Goal: Task Accomplishment & Management: Manage account settings

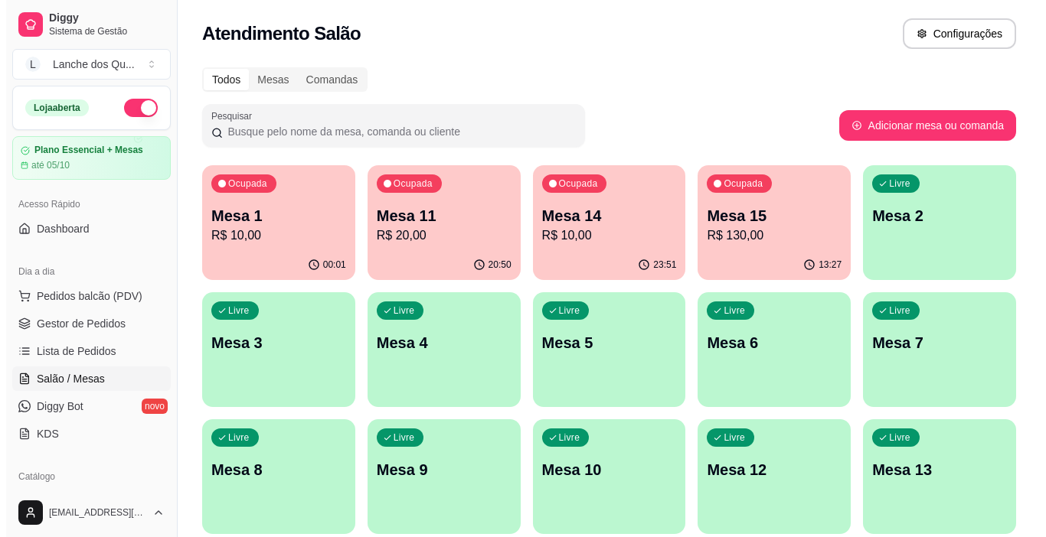
scroll to position [44, 0]
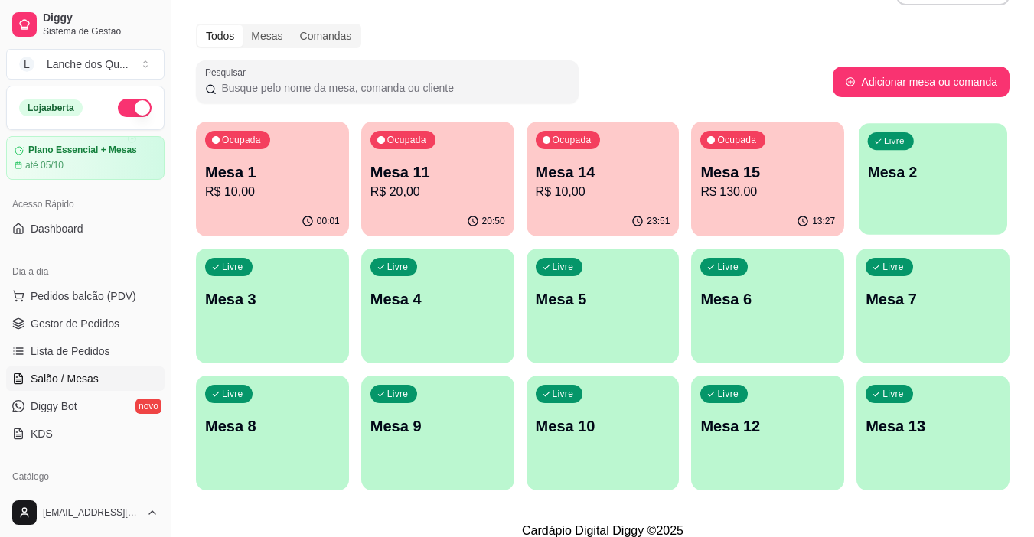
click at [938, 178] on p "Mesa 2" at bounding box center [933, 172] width 131 height 21
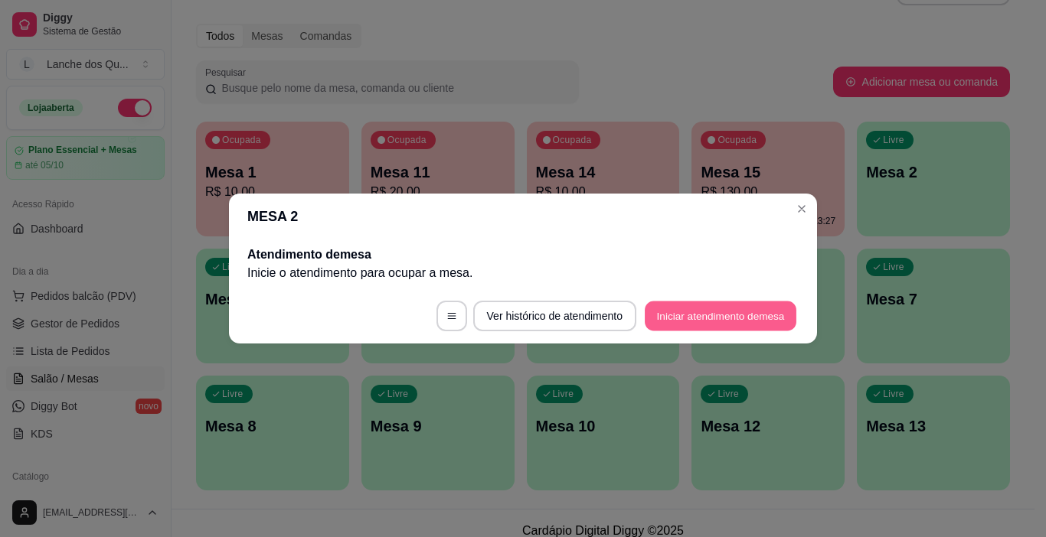
click at [702, 319] on button "Iniciar atendimento de mesa" at bounding box center [721, 317] width 152 height 30
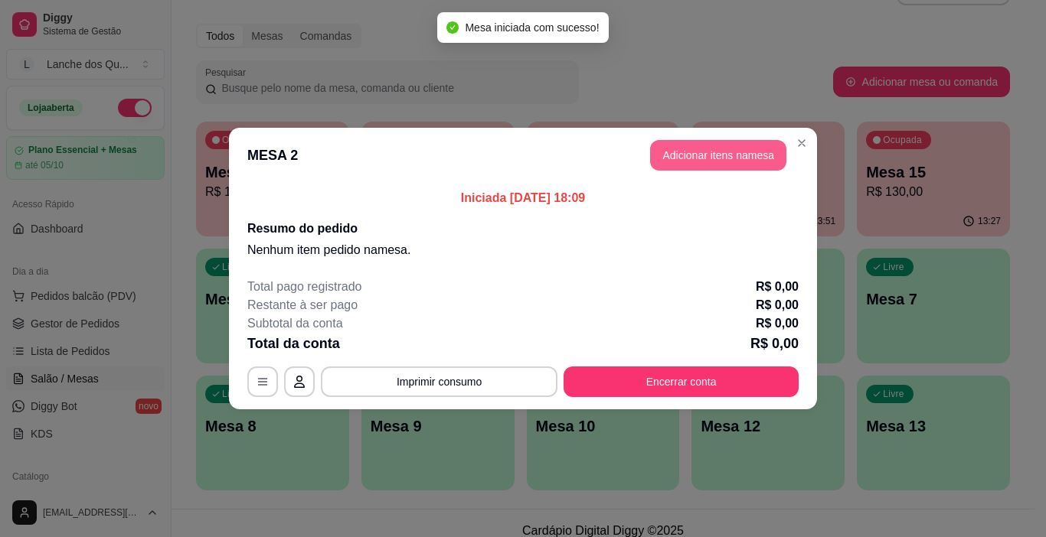
click at [683, 163] on button "Adicionar itens na mesa" at bounding box center [718, 155] width 136 height 31
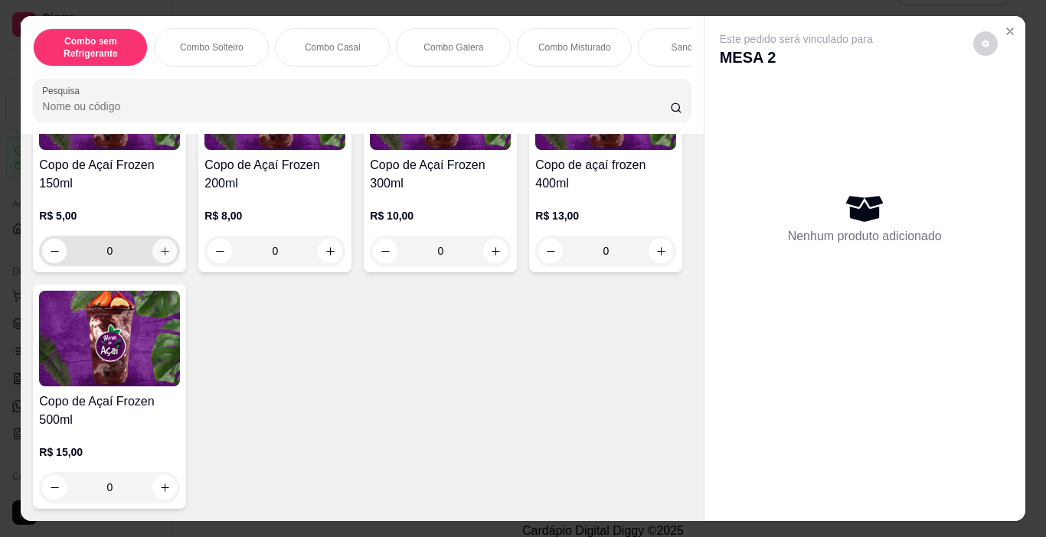
click at [162, 239] on button "increase-product-quantity" at bounding box center [164, 251] width 24 height 24
type input "1"
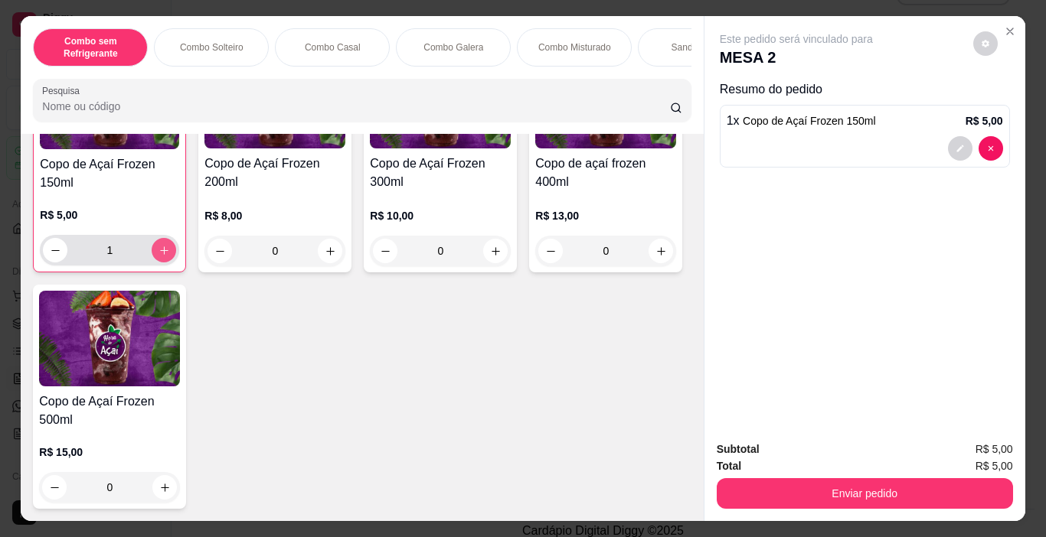
scroll to position [5352, 0]
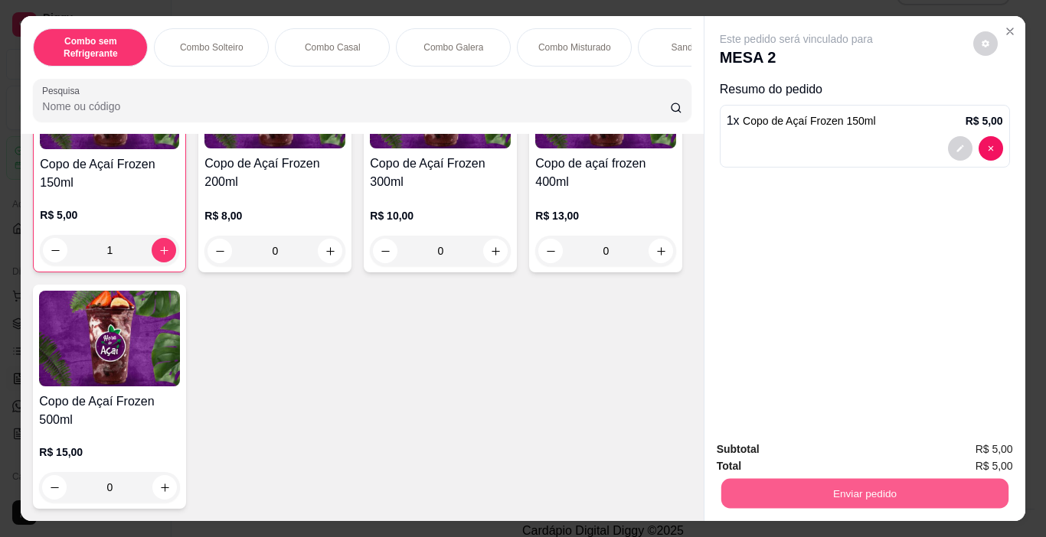
click at [795, 497] on button "Enviar pedido" at bounding box center [863, 494] width 287 height 30
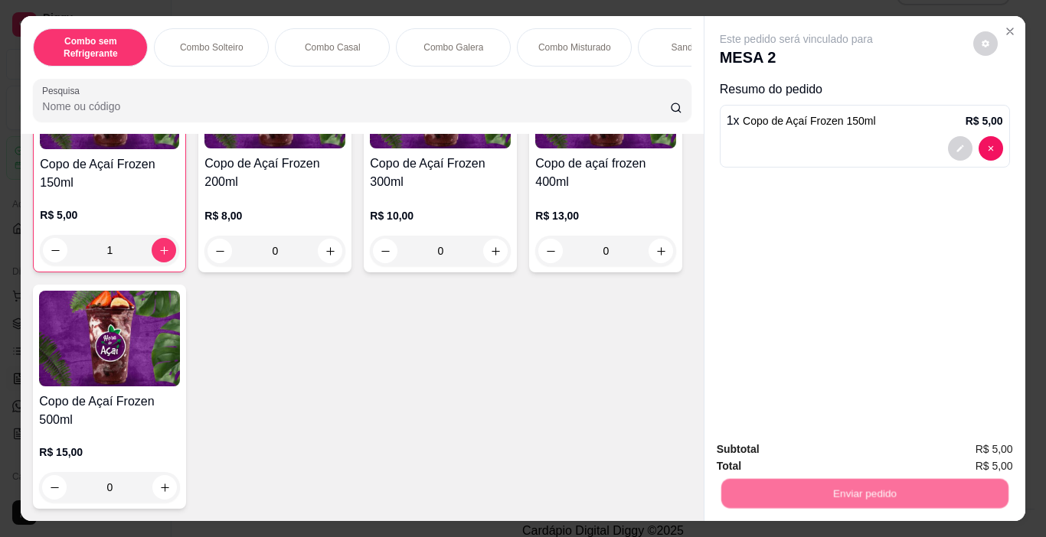
click at [772, 460] on button "Não registrar e enviar pedido" at bounding box center [813, 450] width 155 height 28
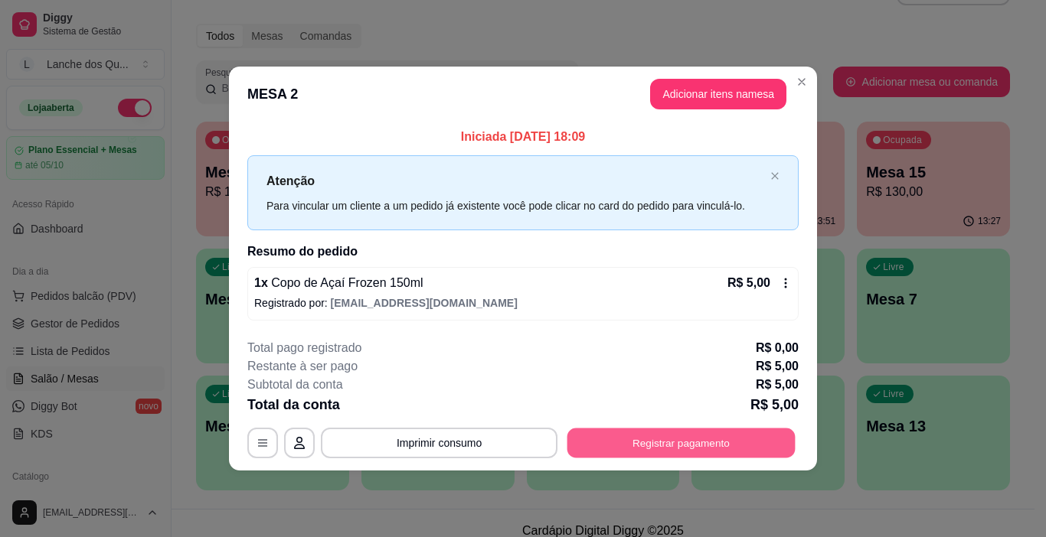
click at [750, 437] on button "Registrar pagamento" at bounding box center [681, 443] width 228 height 30
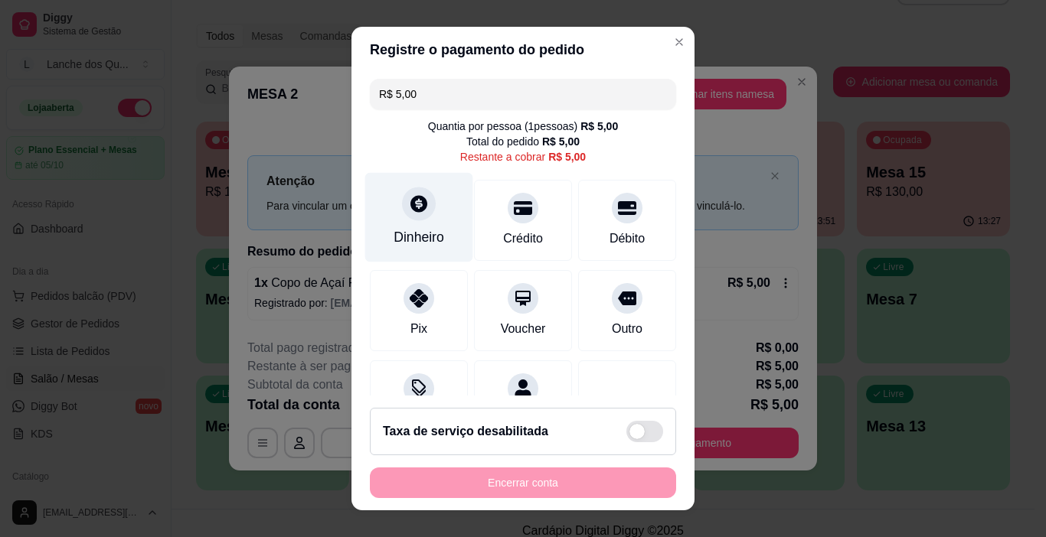
click at [417, 218] on div at bounding box center [419, 205] width 34 height 34
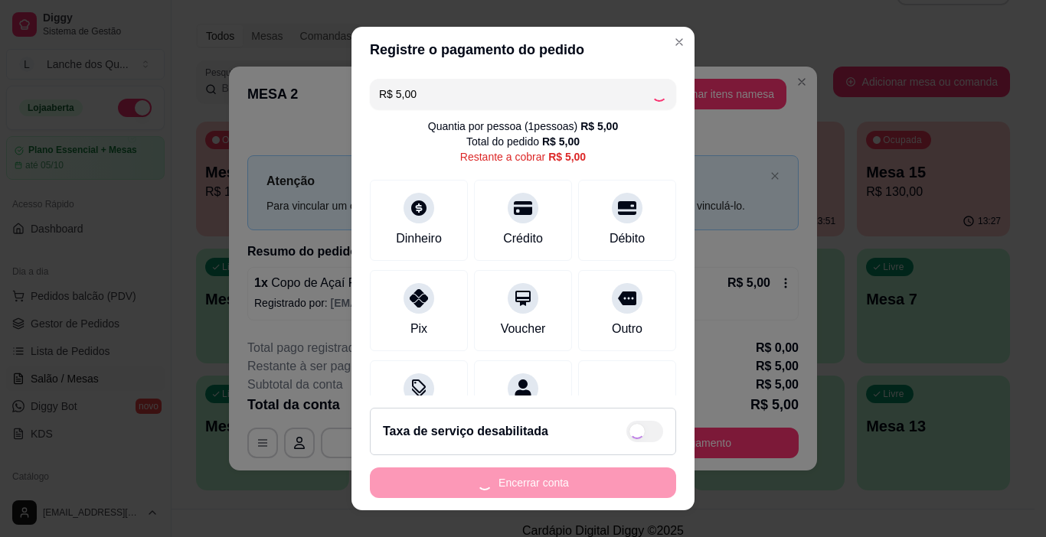
scroll to position [70, 0]
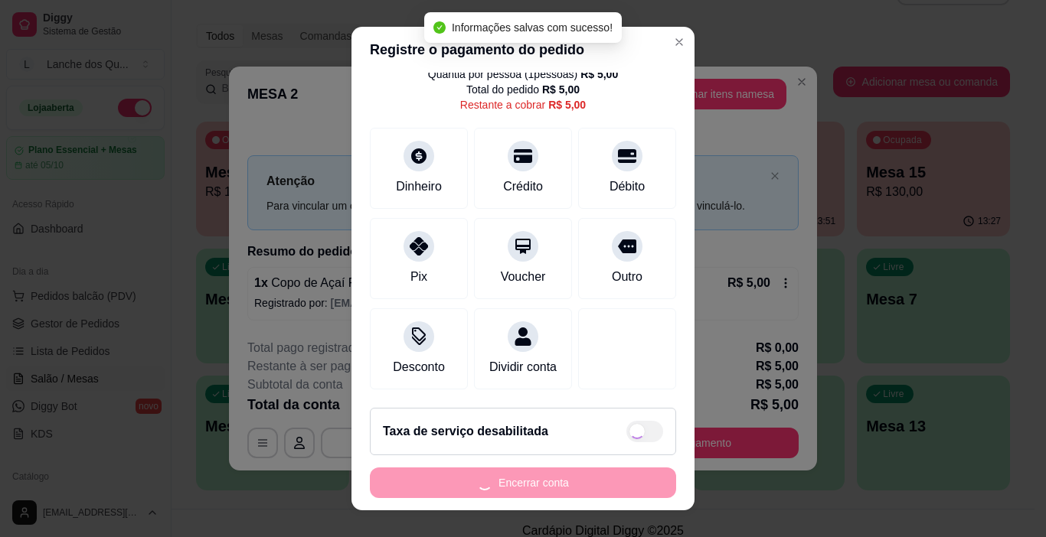
type input "R$ 0,00"
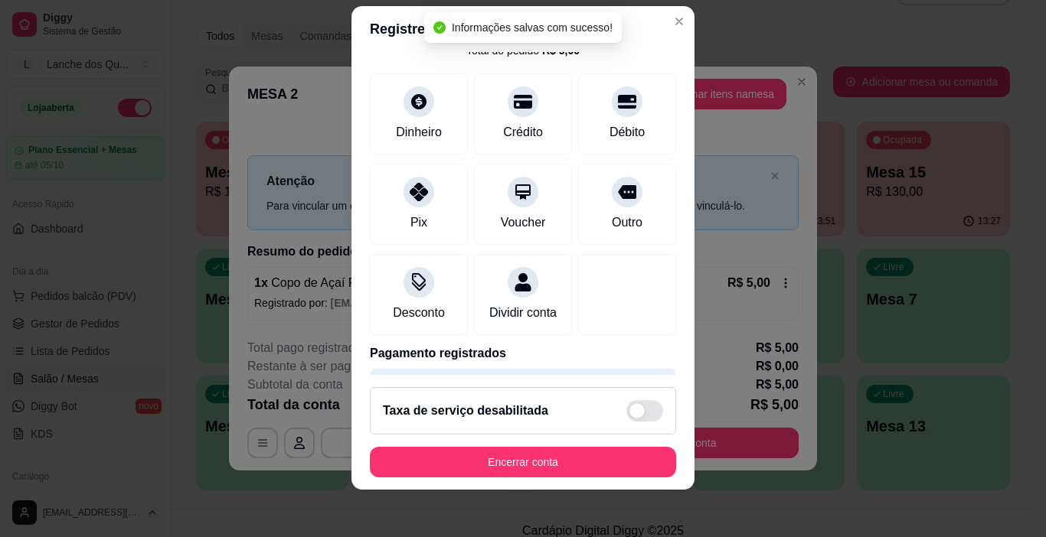
scroll to position [22, 0]
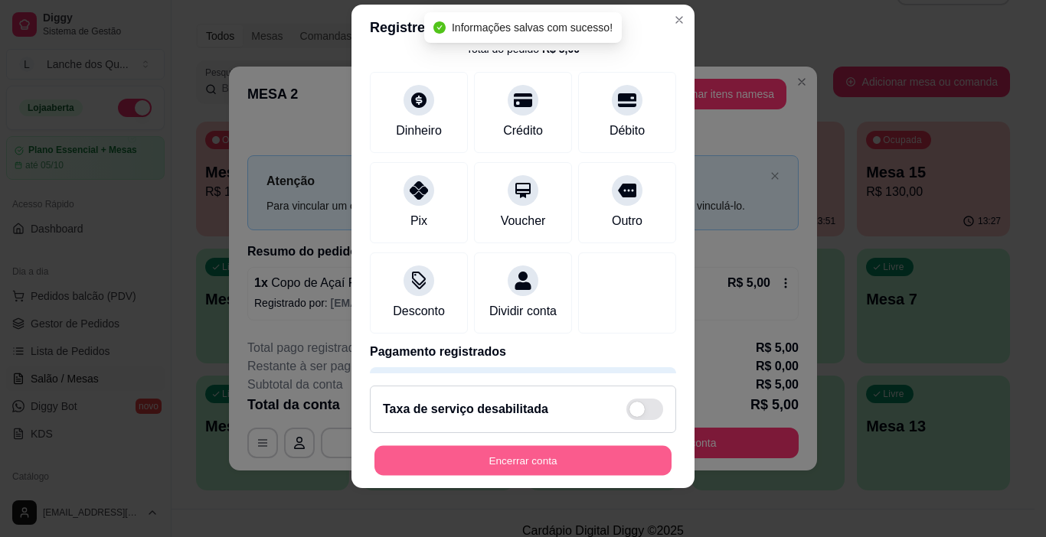
click at [545, 462] on button "Encerrar conta" at bounding box center [522, 461] width 297 height 30
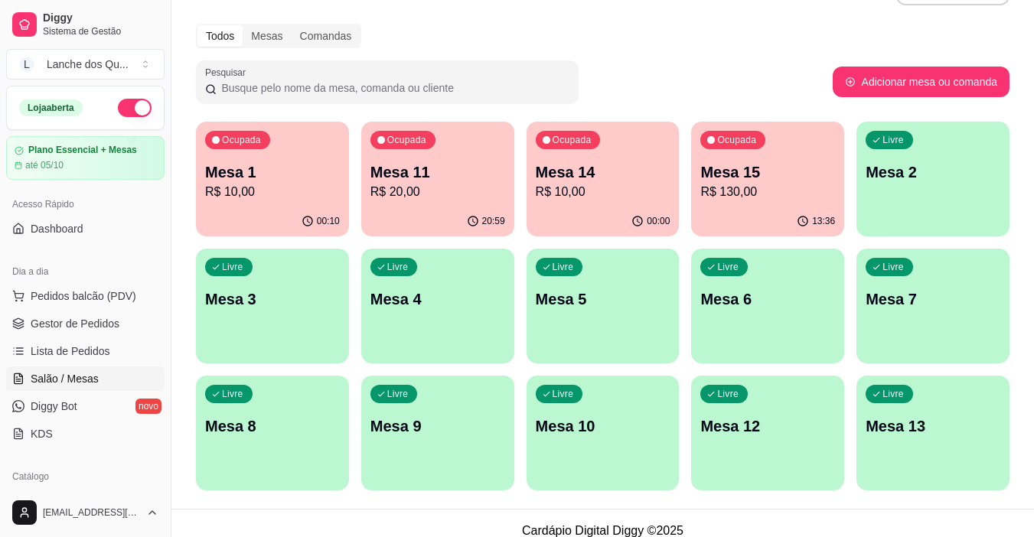
click at [288, 187] on p "R$ 10,00" at bounding box center [272, 192] width 135 height 18
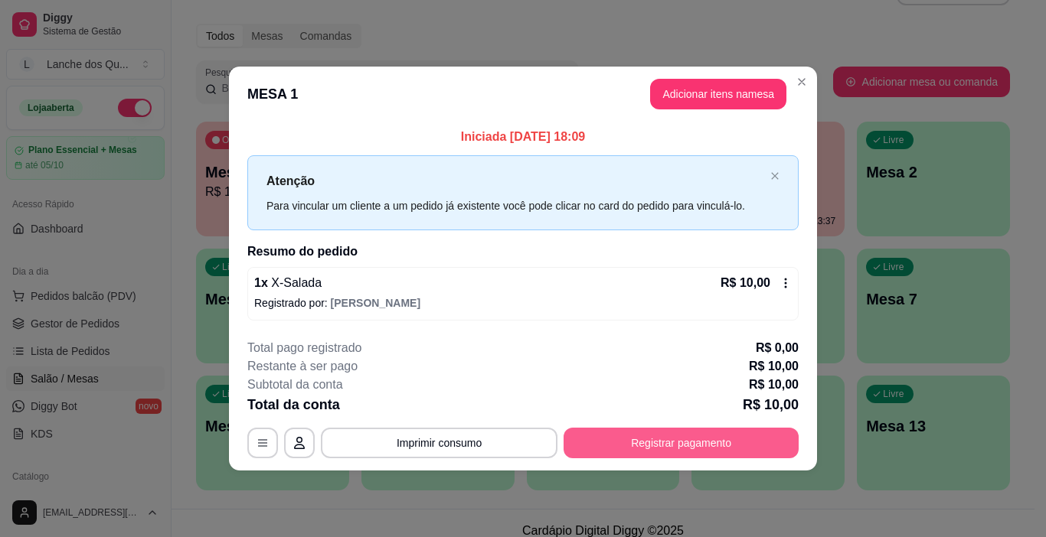
click at [691, 434] on button "Registrar pagamento" at bounding box center [680, 443] width 235 height 31
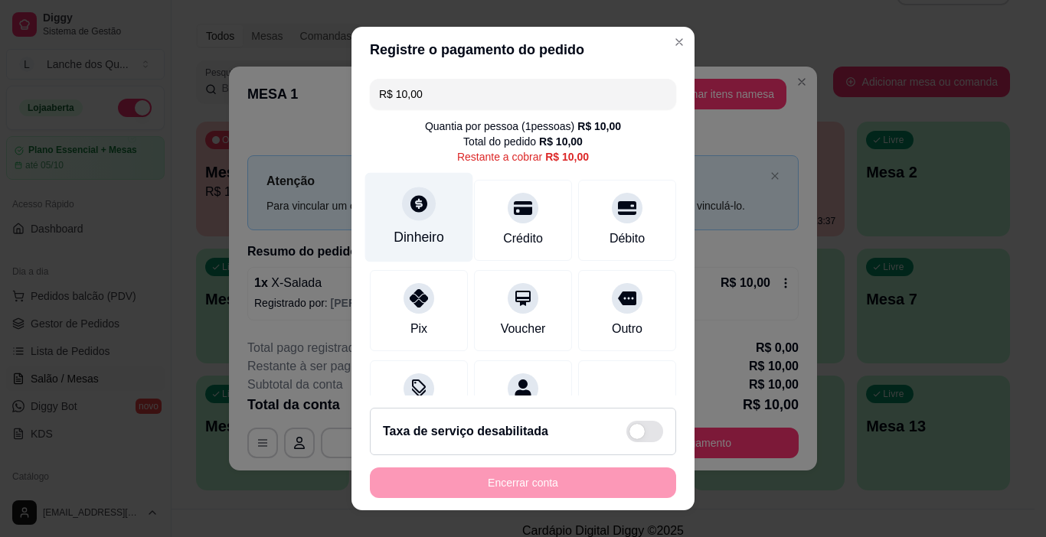
click at [419, 234] on div "Dinheiro" at bounding box center [418, 237] width 51 height 20
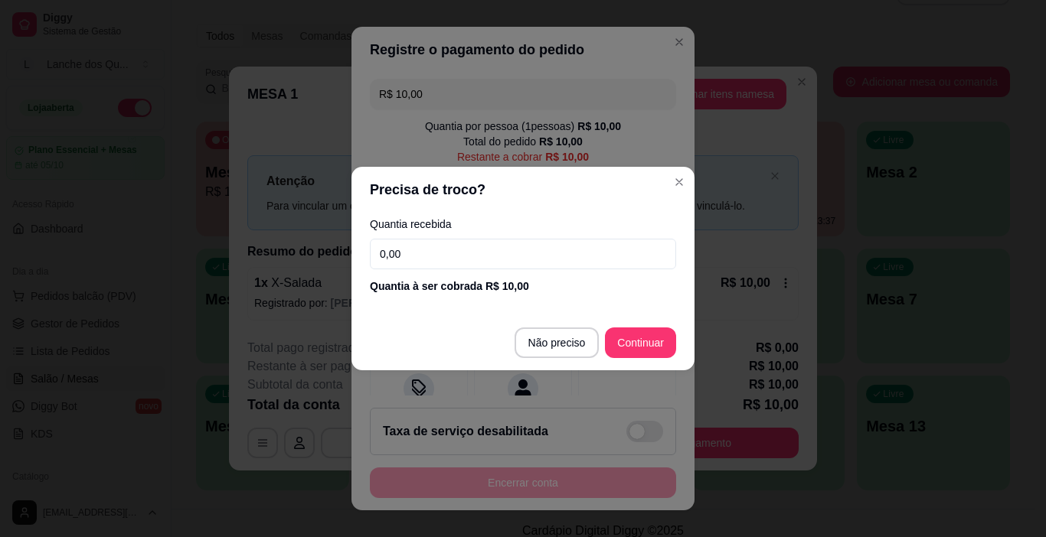
drag, startPoint x: 432, startPoint y: 255, endPoint x: 136, endPoint y: 231, distance: 296.4
click at [136, 231] on div "Precisa de troco? Quantia recebida 0,00 Quantia à ser cobrada R$ 10,00 Não prec…" at bounding box center [523, 268] width 1046 height 537
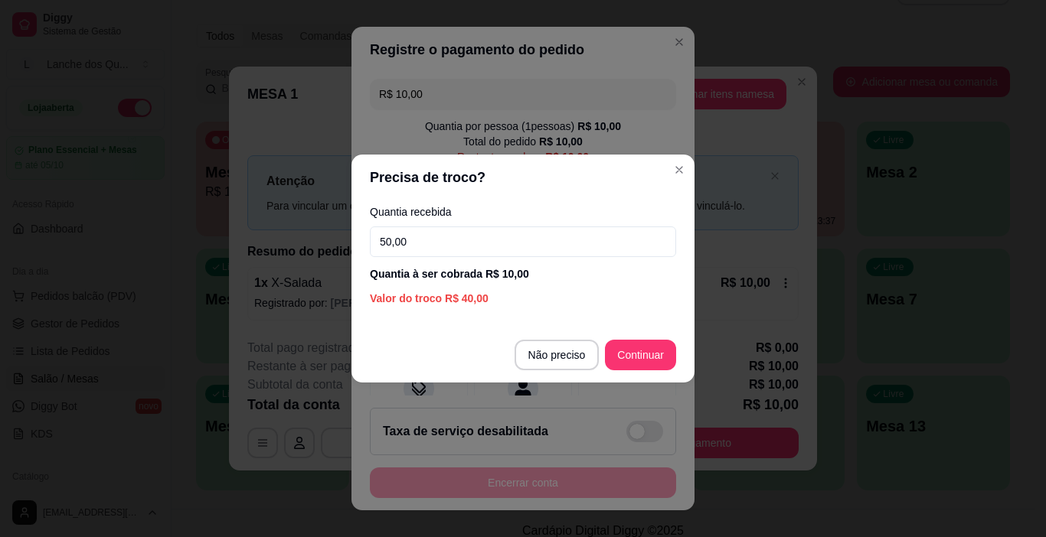
type input "50,00"
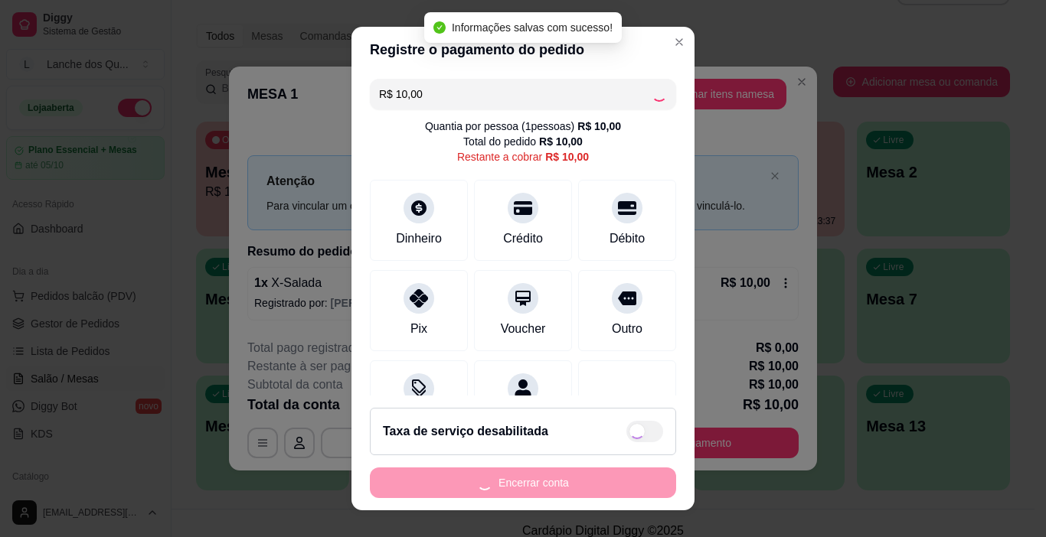
type input "R$ 0,00"
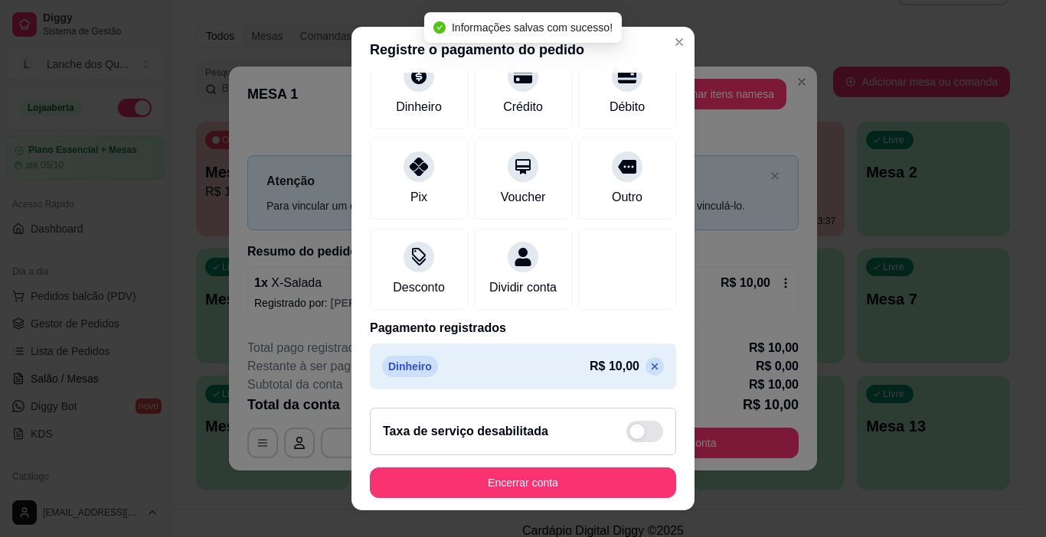
scroll to position [135, 0]
click at [562, 478] on button "Encerrar conta" at bounding box center [523, 483] width 306 height 31
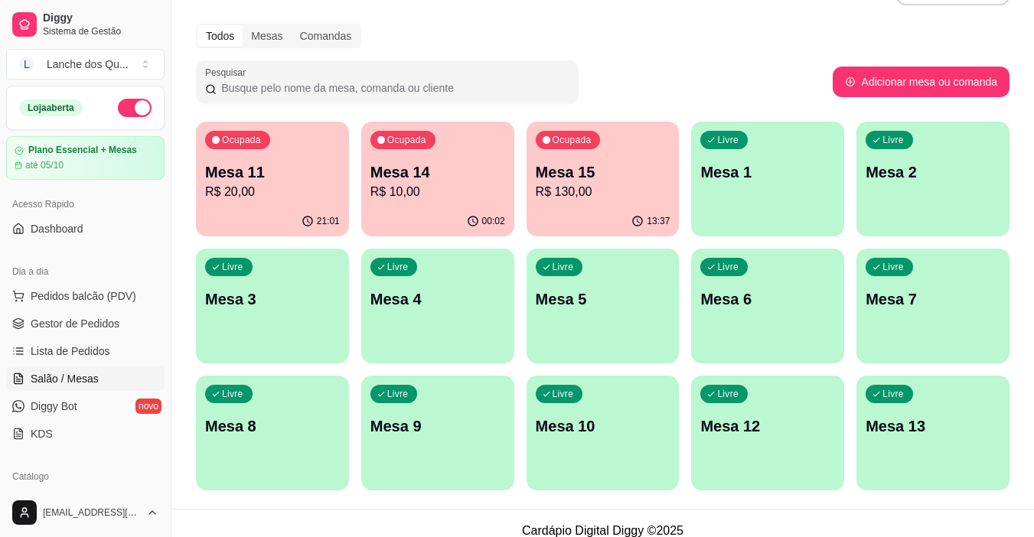
click at [284, 197] on p "R$ 20,00" at bounding box center [272, 192] width 135 height 18
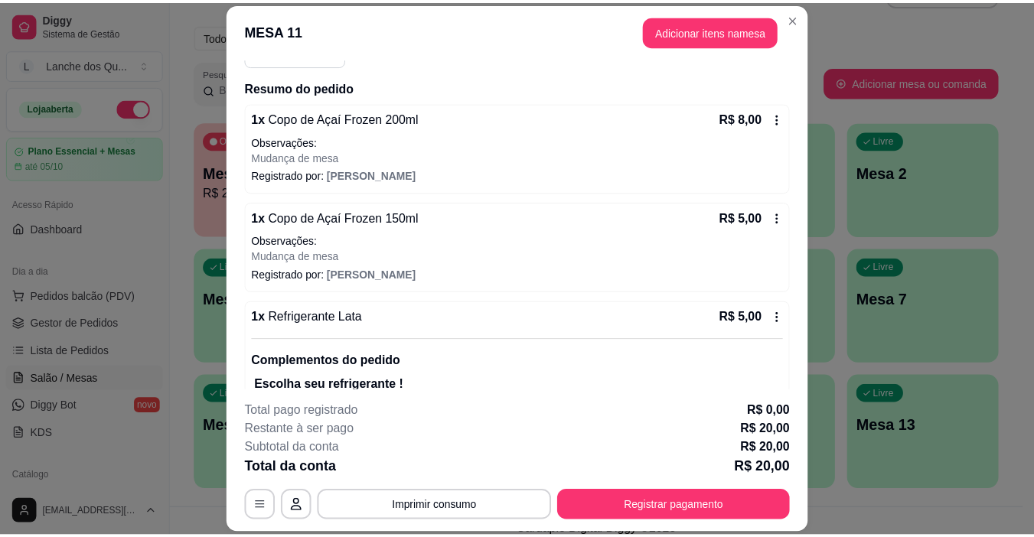
scroll to position [282, 0]
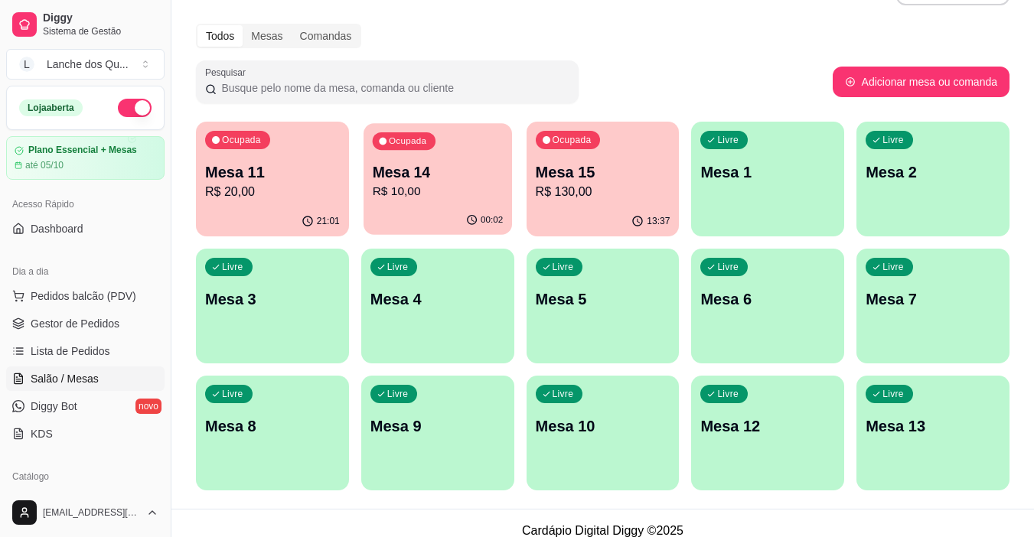
click at [416, 191] on p "R$ 10,00" at bounding box center [437, 192] width 131 height 18
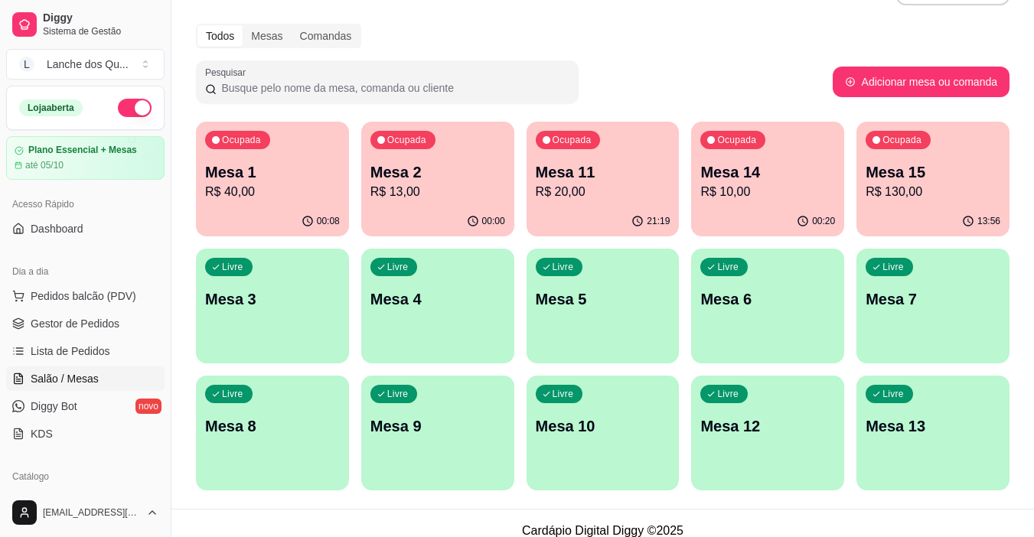
click at [95, 379] on span "Salão / Mesas" at bounding box center [65, 378] width 68 height 15
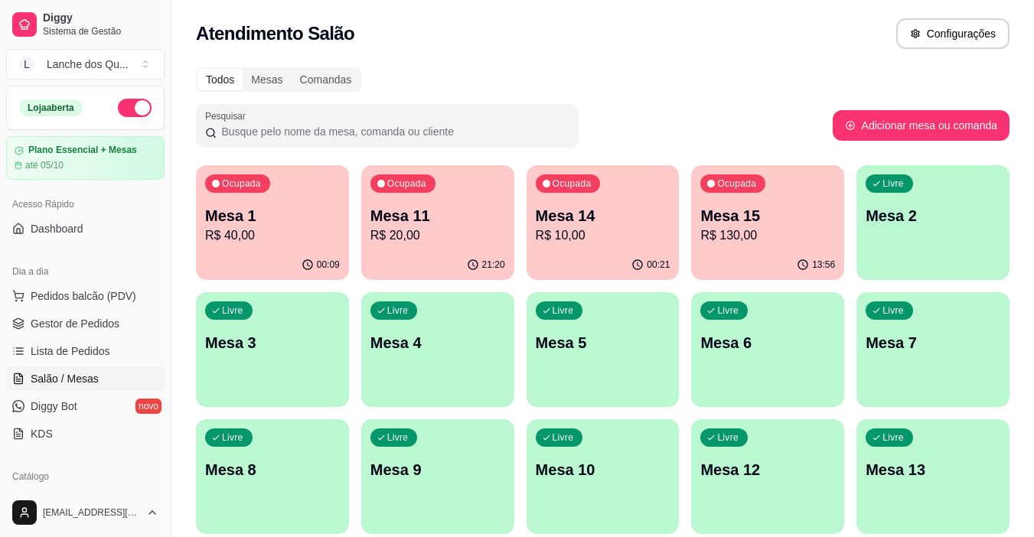
click at [263, 222] on p "Mesa 1" at bounding box center [272, 215] width 135 height 21
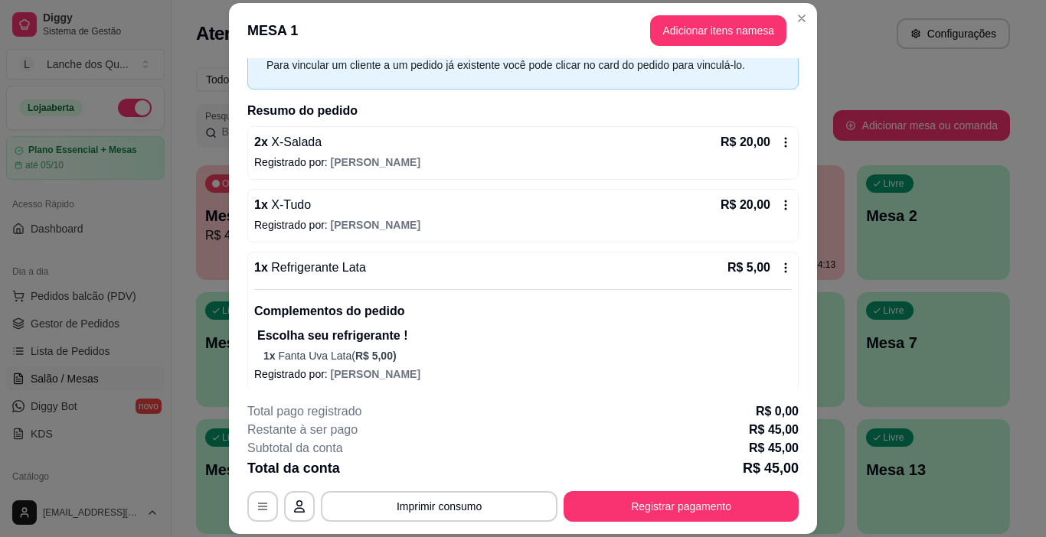
scroll to position [83, 0]
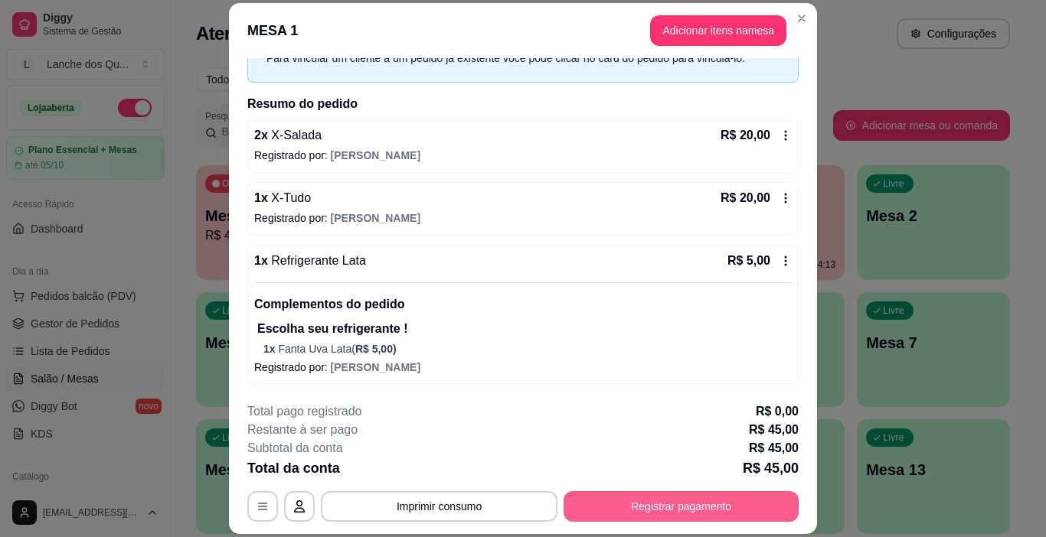
click at [627, 502] on button "Registrar pagamento" at bounding box center [680, 506] width 235 height 31
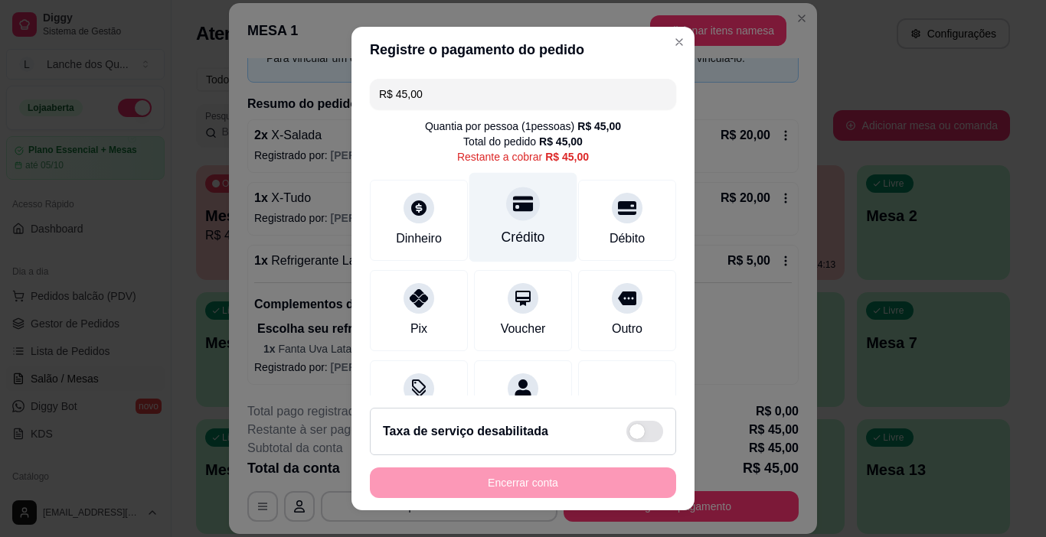
click at [481, 233] on div "Crédito" at bounding box center [523, 218] width 108 height 90
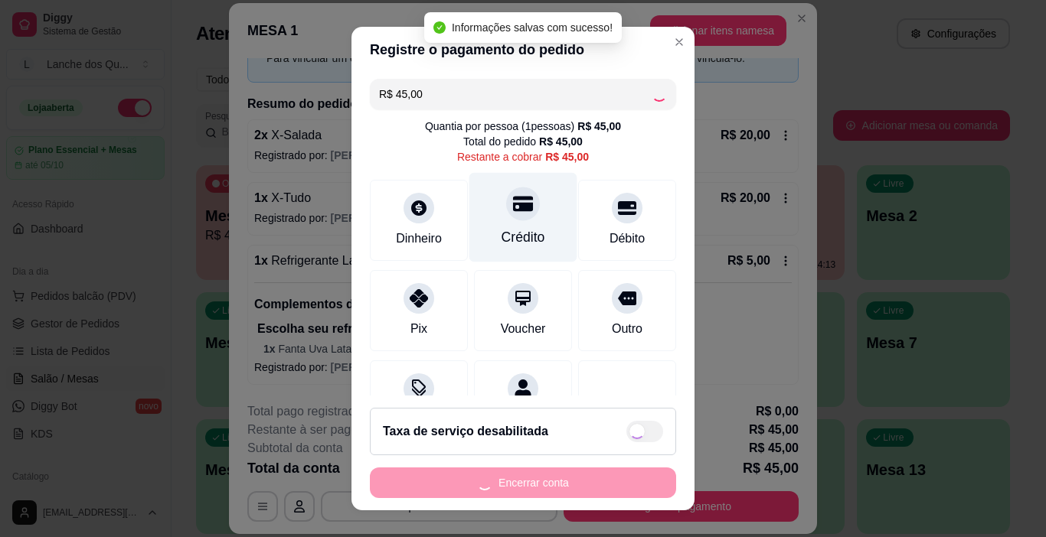
type input "R$ 0,00"
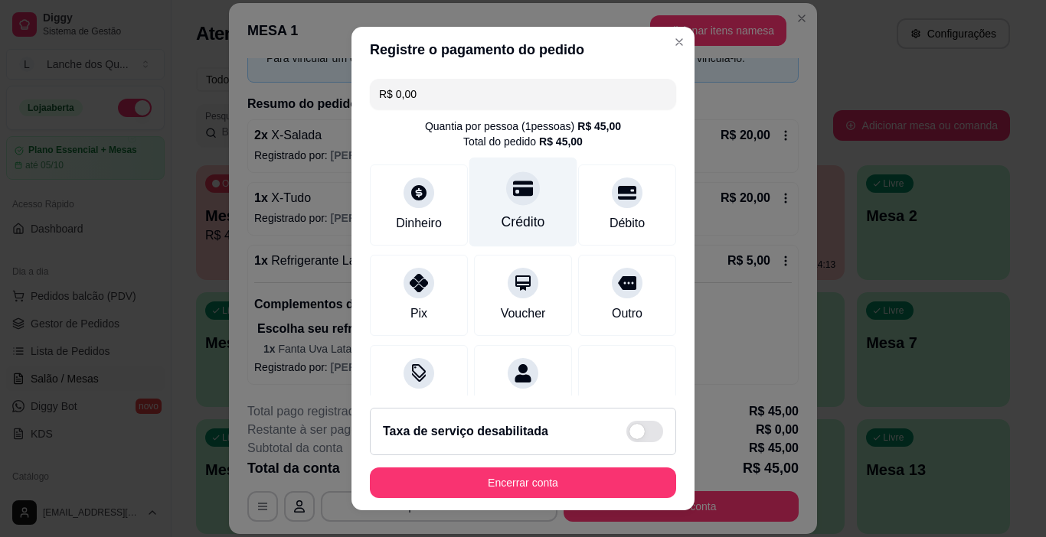
click at [519, 205] on div "Crédito" at bounding box center [523, 203] width 108 height 90
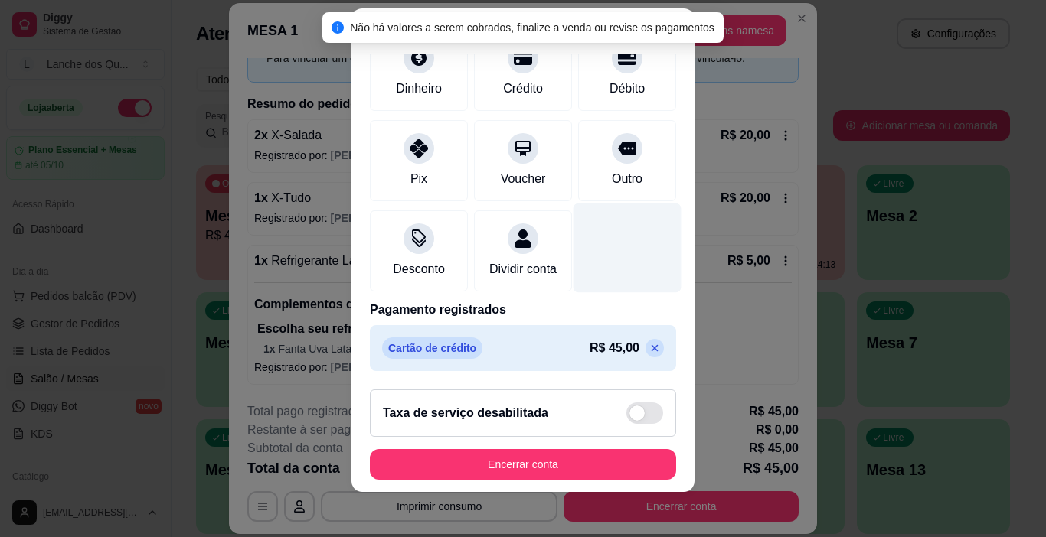
scroll to position [22, 0]
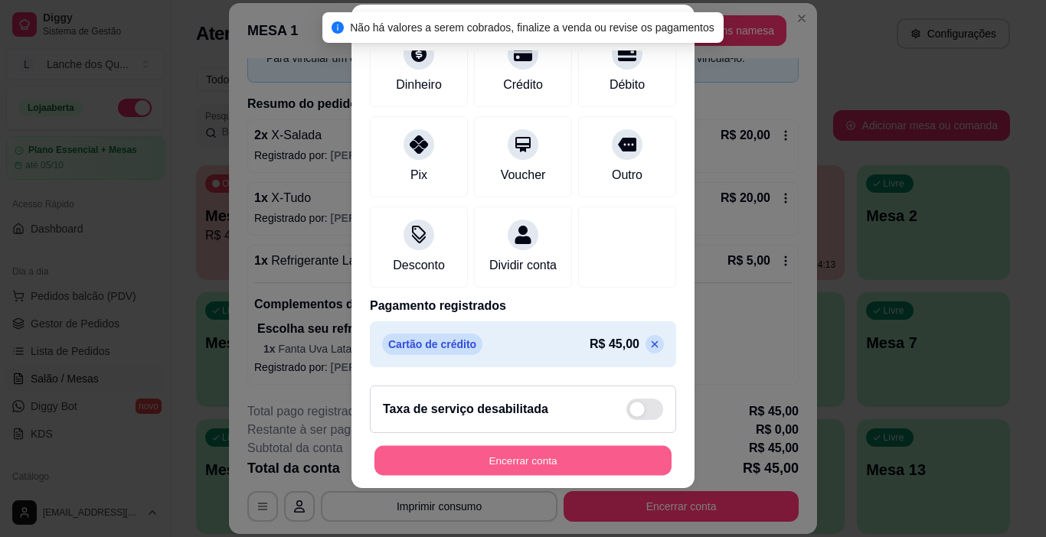
click at [493, 456] on button "Encerrar conta" at bounding box center [522, 461] width 297 height 30
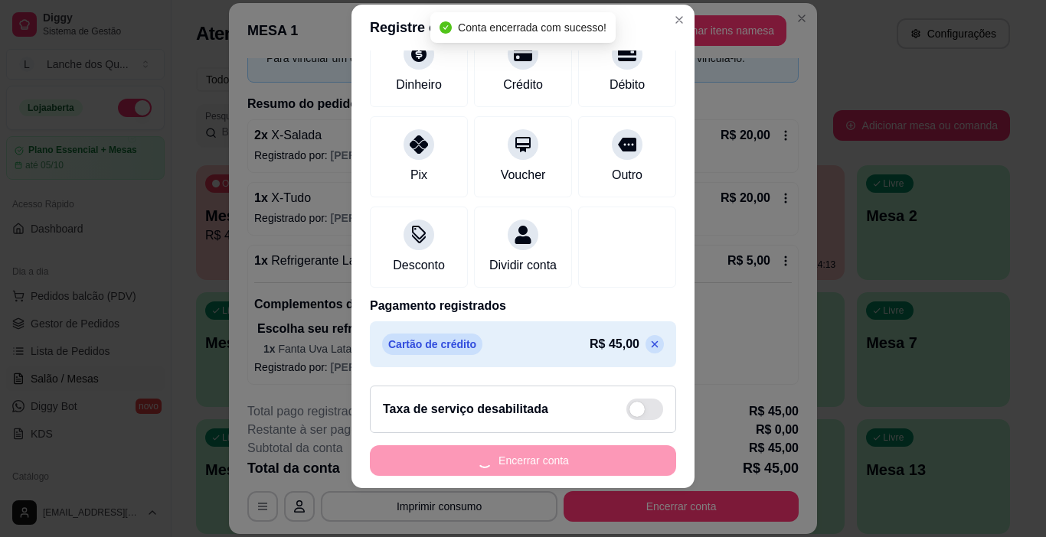
scroll to position [0, 0]
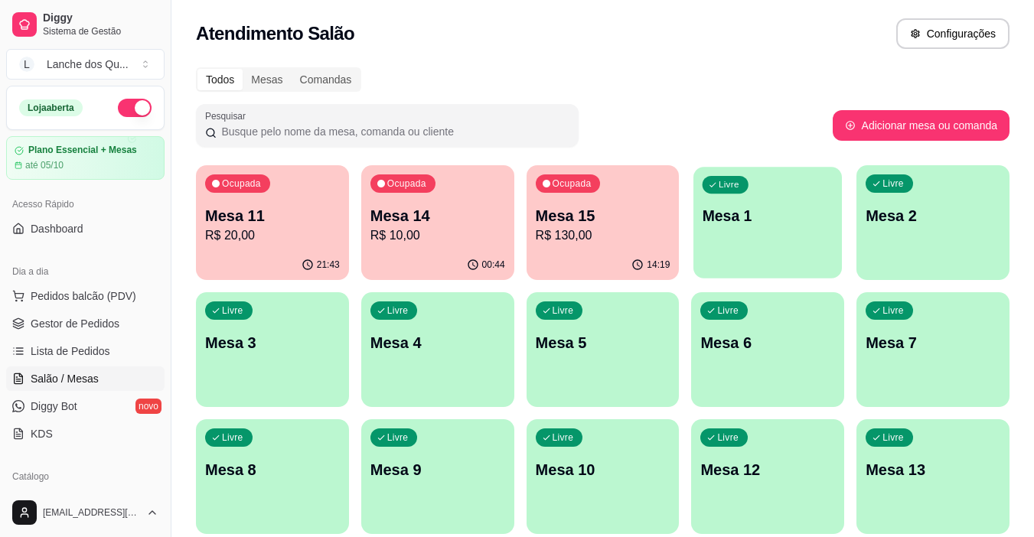
click at [768, 219] on p "Mesa 1" at bounding box center [768, 216] width 131 height 21
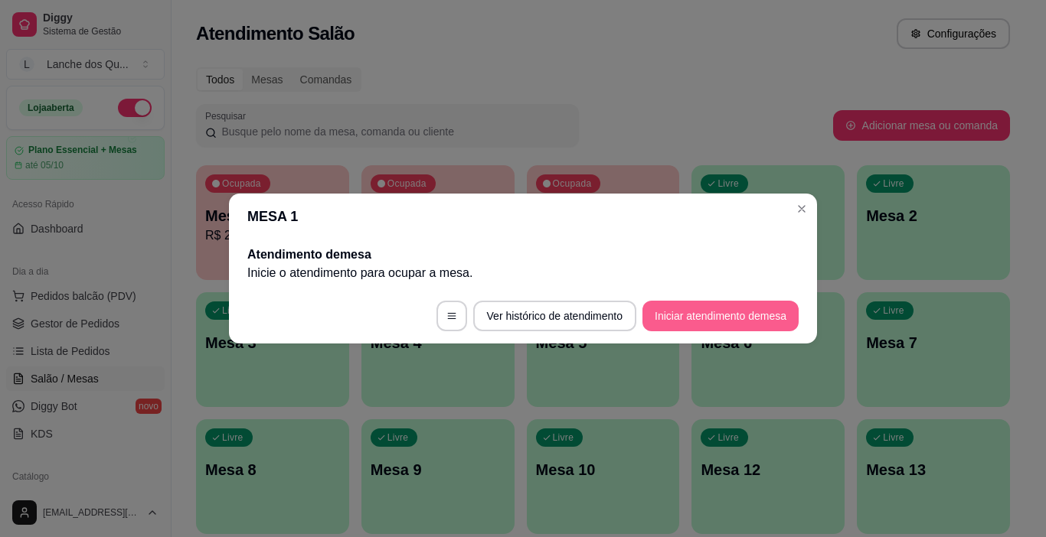
click at [757, 318] on button "Iniciar atendimento de mesa" at bounding box center [720, 316] width 156 height 31
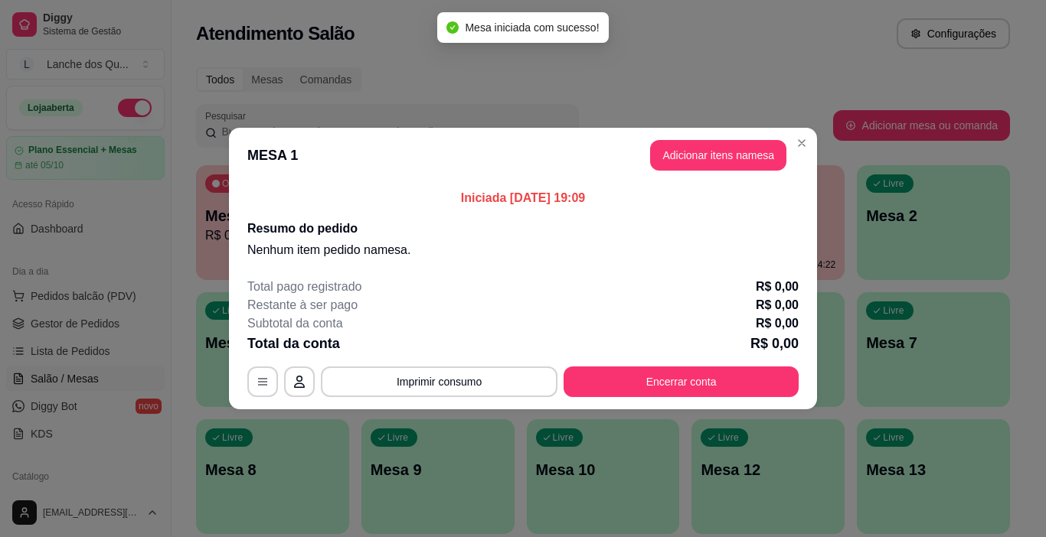
click at [732, 161] on button "Adicionar itens na mesa" at bounding box center [718, 155] width 136 height 31
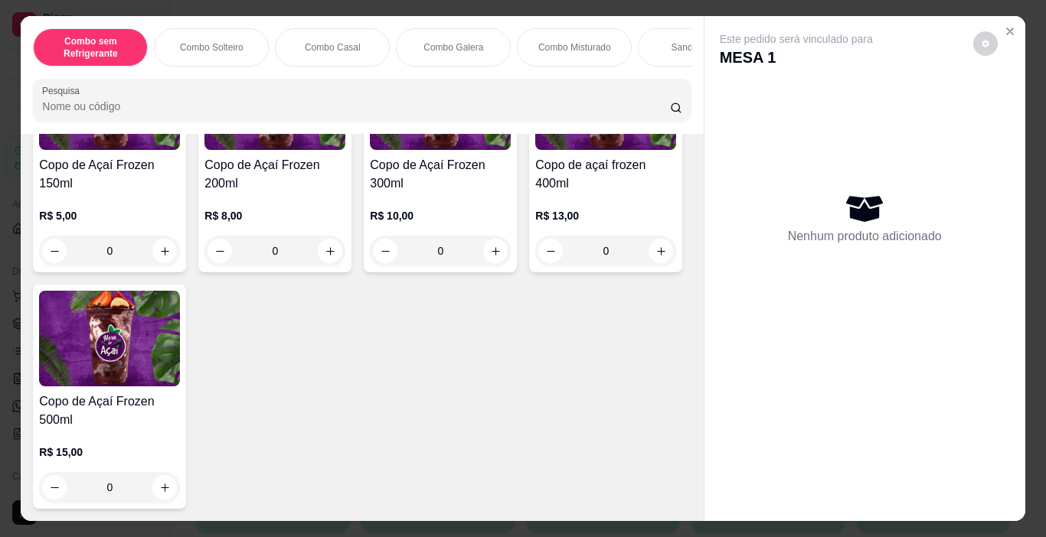
scroll to position [5351, 0]
click at [159, 246] on icon "increase-product-quantity" at bounding box center [164, 251] width 11 height 11
type input "1"
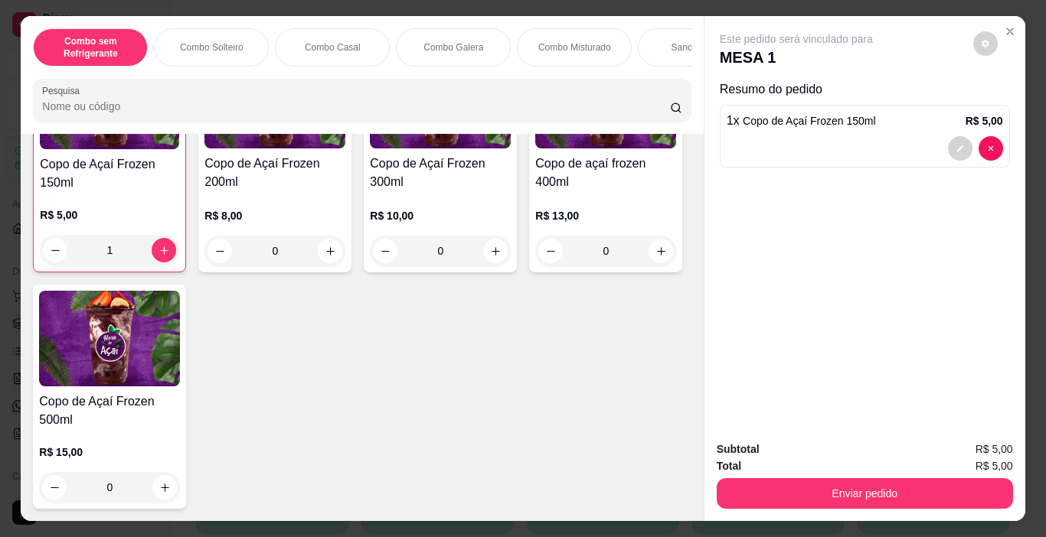
scroll to position [4971, 0]
type input "1"
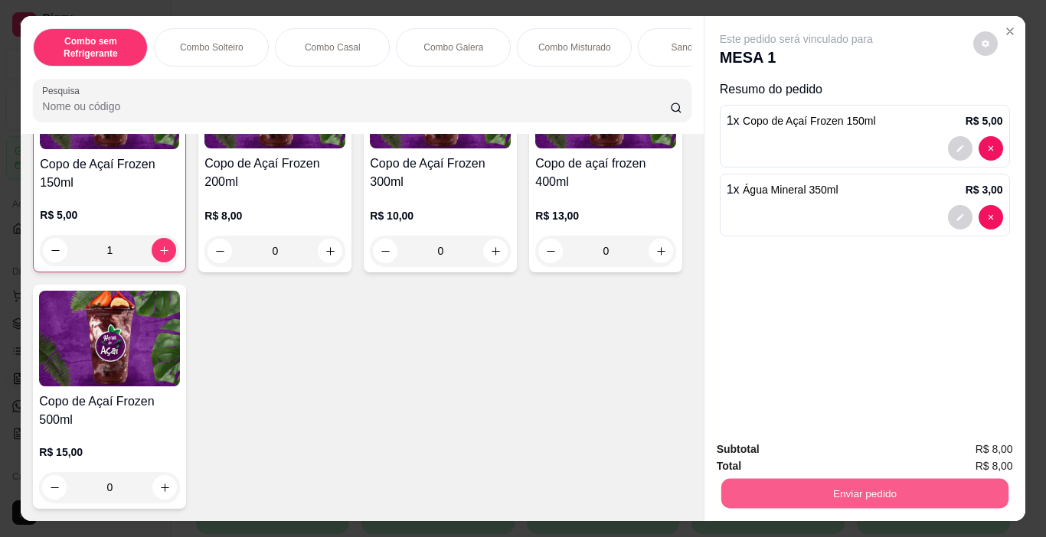
click at [793, 493] on button "Enviar pedido" at bounding box center [863, 494] width 287 height 30
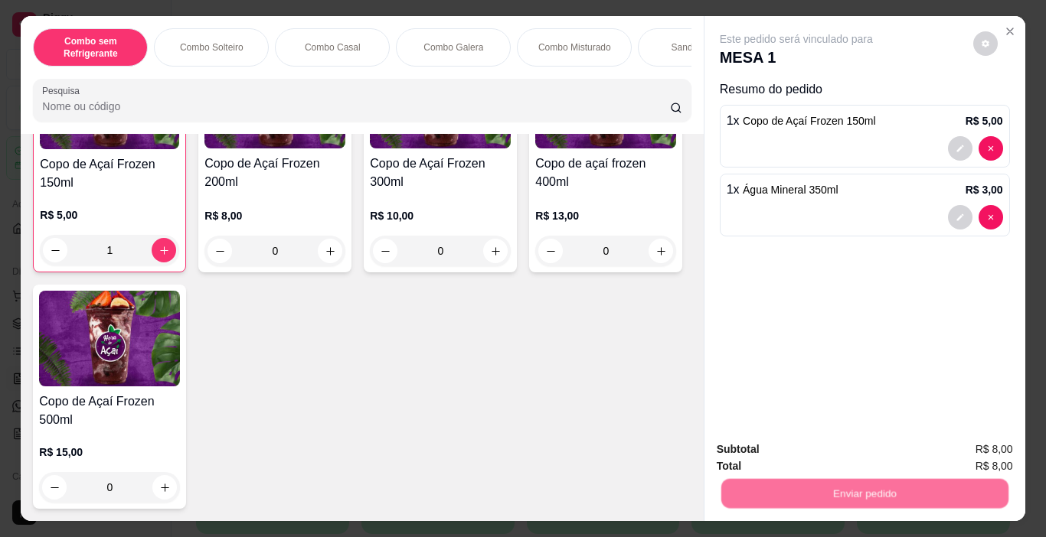
click at [789, 439] on button "Não registrar e enviar pedido" at bounding box center [813, 450] width 155 height 28
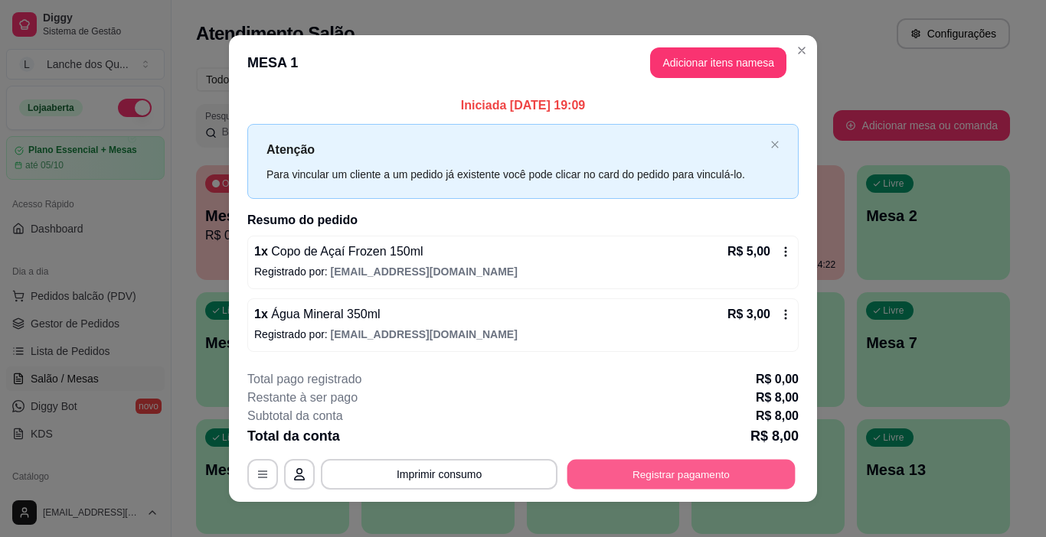
click at [687, 476] on button "Registrar pagamento" at bounding box center [681, 474] width 228 height 30
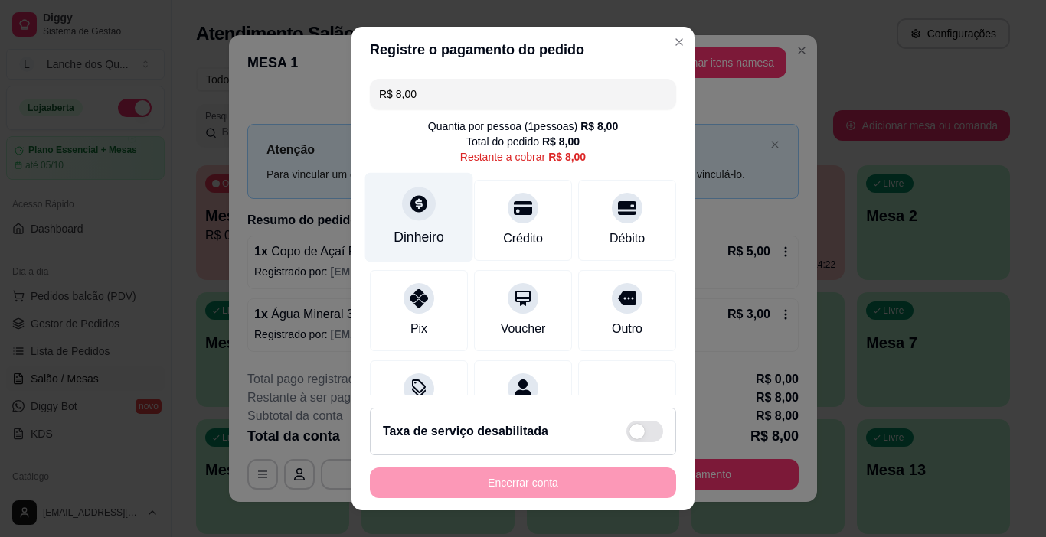
click at [419, 207] on icon at bounding box center [419, 204] width 20 height 20
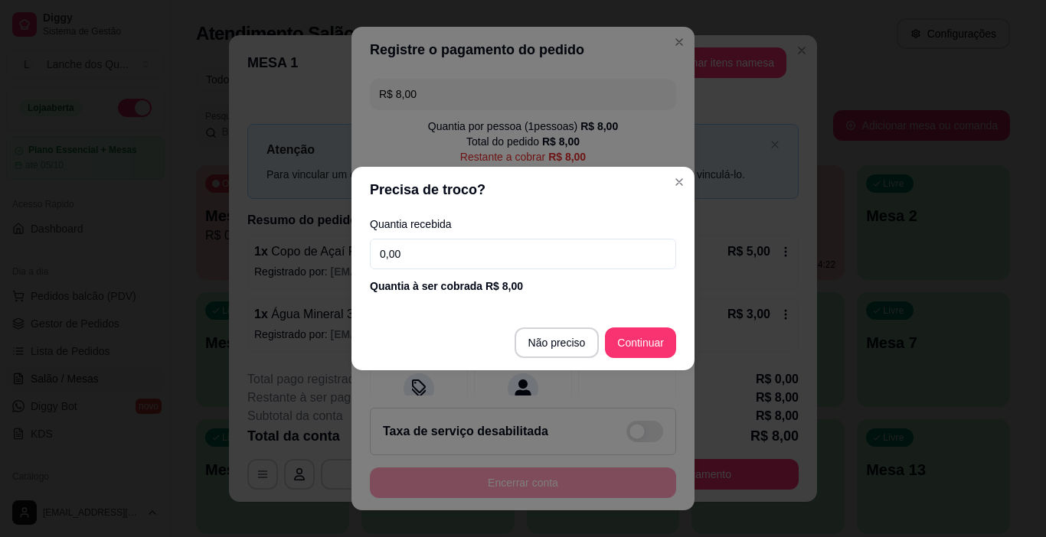
drag, startPoint x: 417, startPoint y: 259, endPoint x: 190, endPoint y: 243, distance: 227.9
click at [194, 244] on div "Precisa de troco? Quantia recebida 0,00 Quantia à ser cobrada R$ 8,00 Não preci…" at bounding box center [523, 268] width 1046 height 537
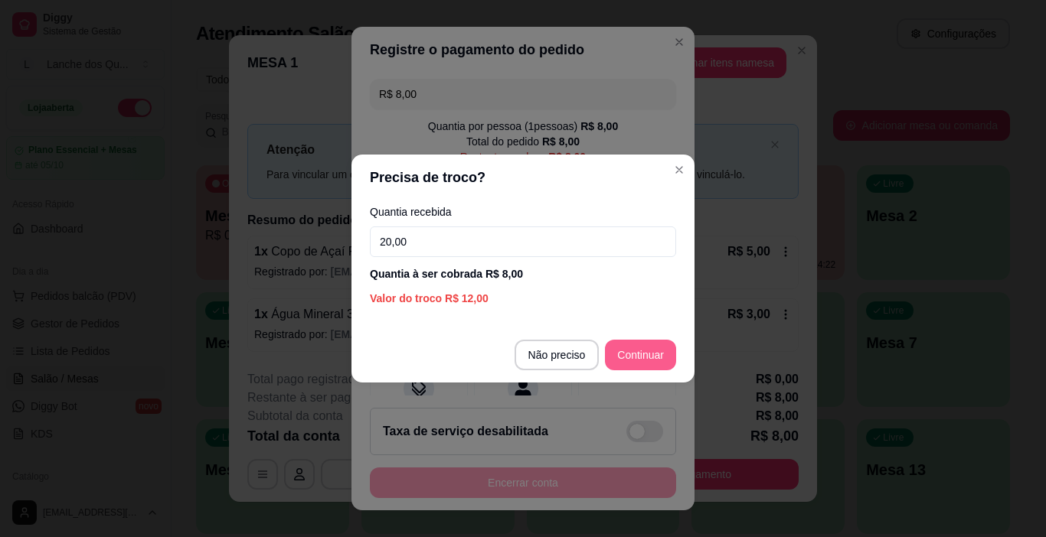
type input "20,00"
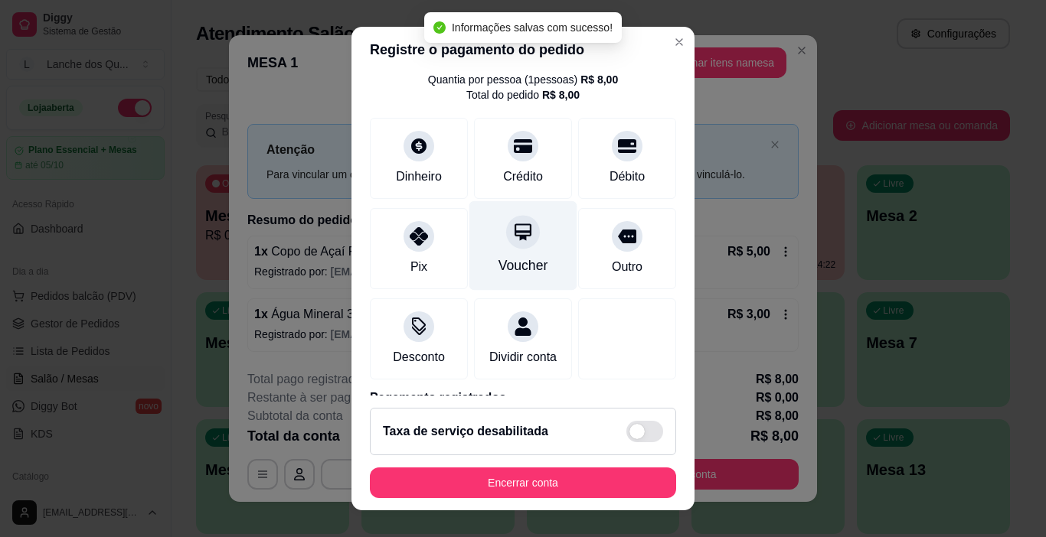
type input "R$ 0,00"
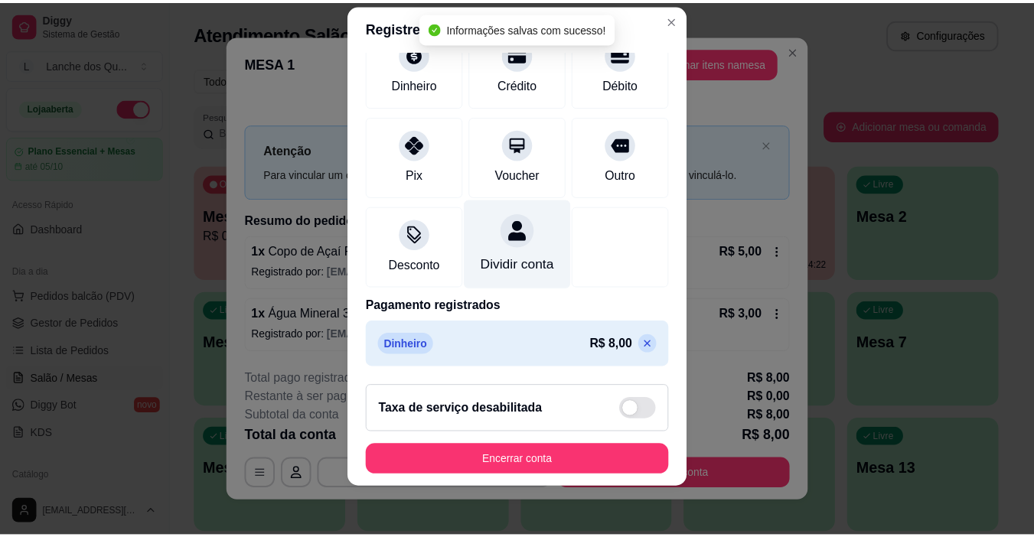
scroll to position [0, 0]
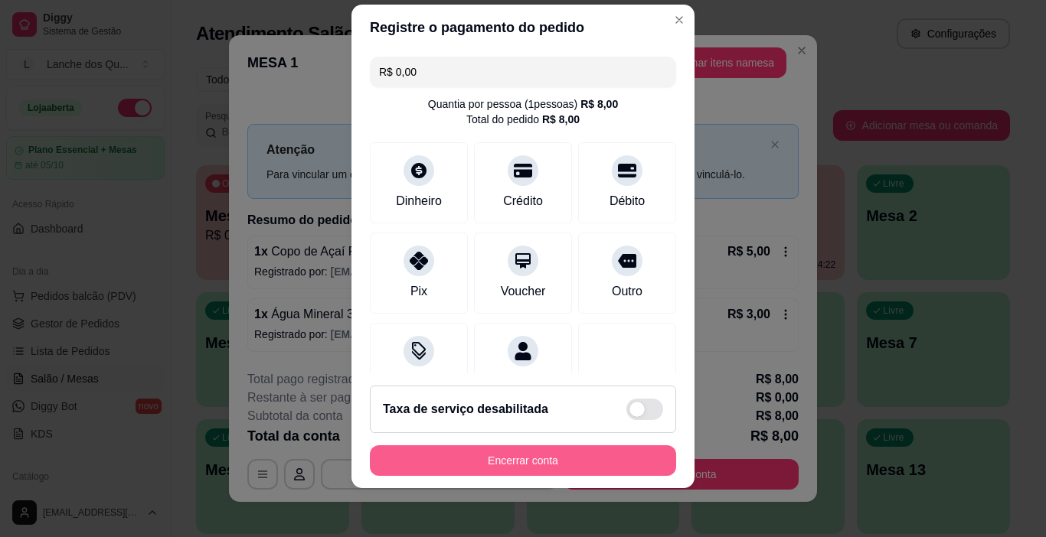
click at [546, 458] on button "Encerrar conta" at bounding box center [523, 460] width 306 height 31
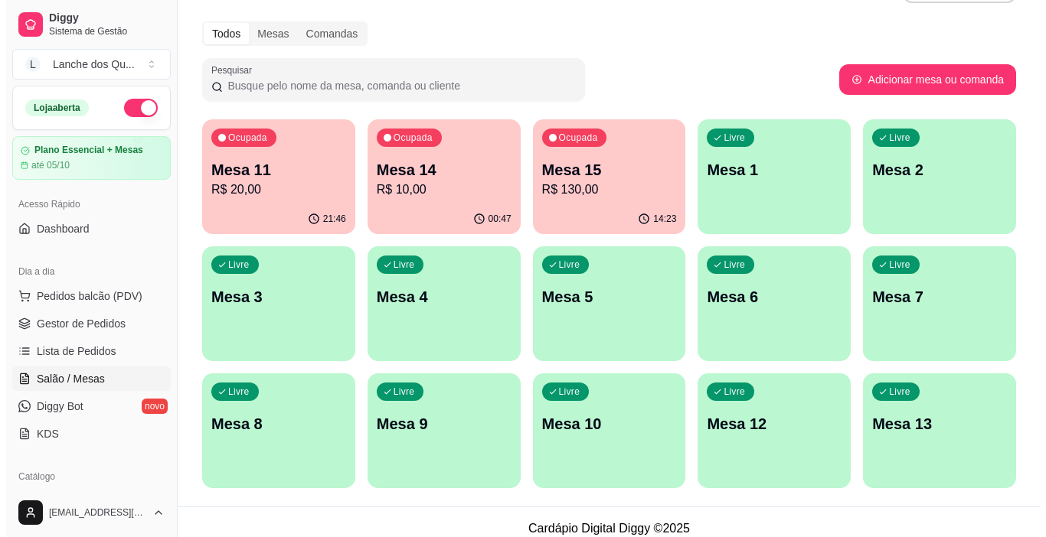
scroll to position [59, 0]
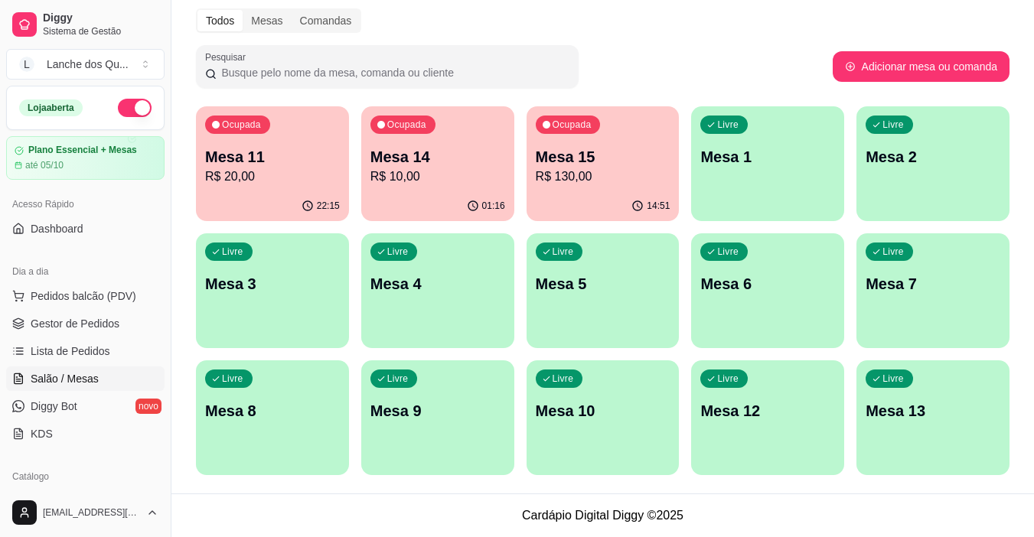
click at [745, 158] on p "Mesa 1" at bounding box center [767, 156] width 135 height 21
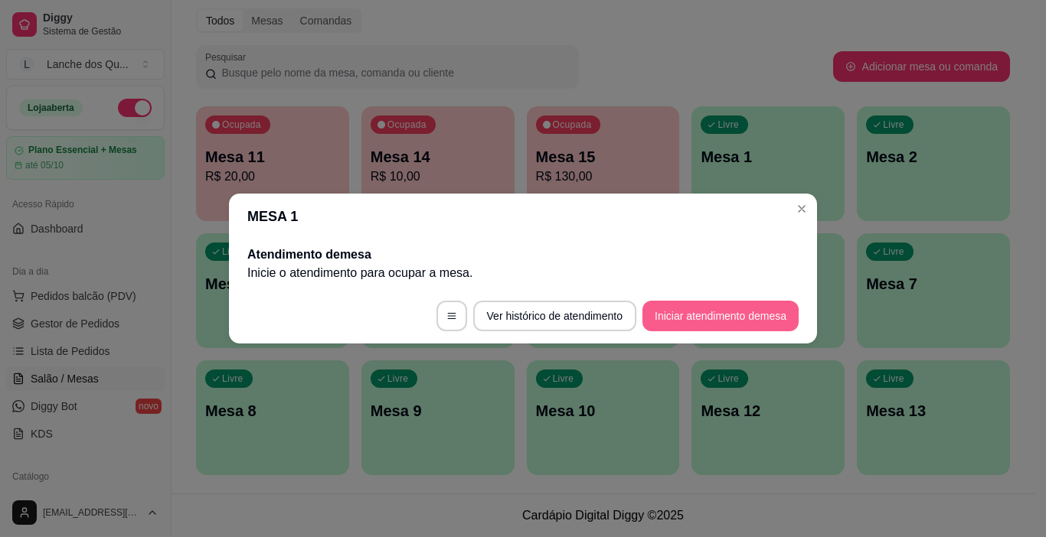
click at [759, 321] on button "Iniciar atendimento de mesa" at bounding box center [720, 316] width 156 height 31
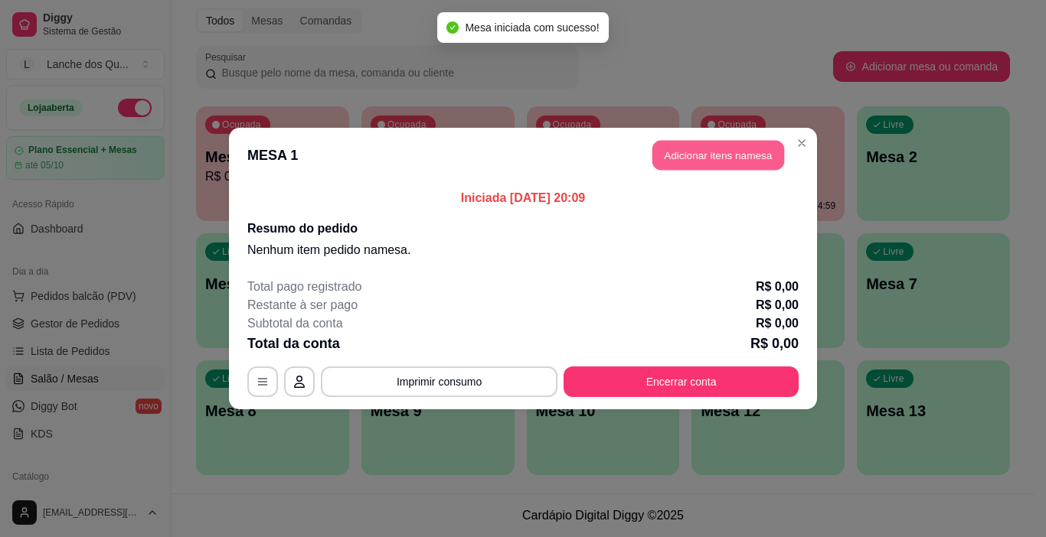
click at [683, 165] on button "Adicionar itens na mesa" at bounding box center [718, 156] width 132 height 30
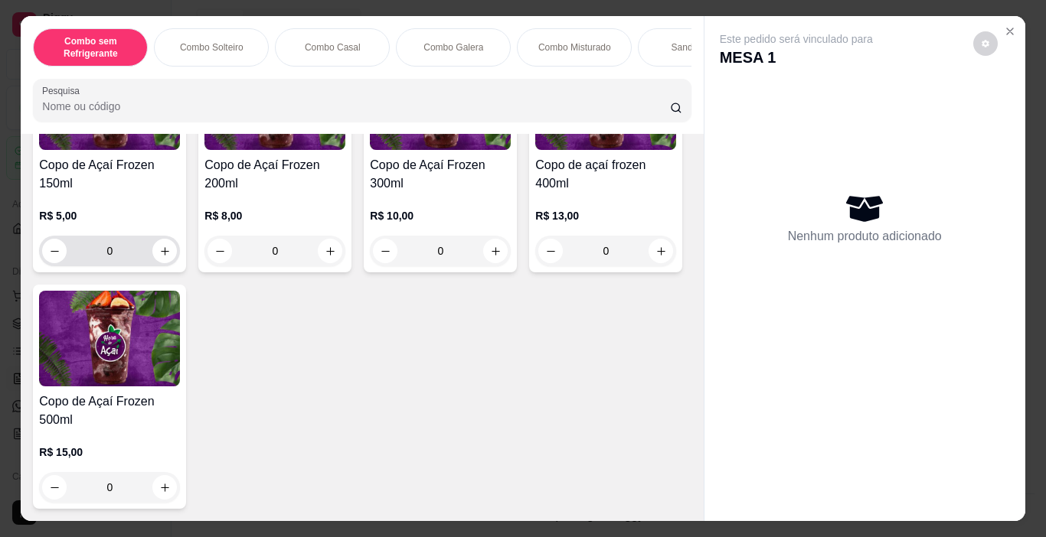
scroll to position [5205, 0]
click at [161, 257] on icon "increase-product-quantity" at bounding box center [164, 251] width 11 height 11
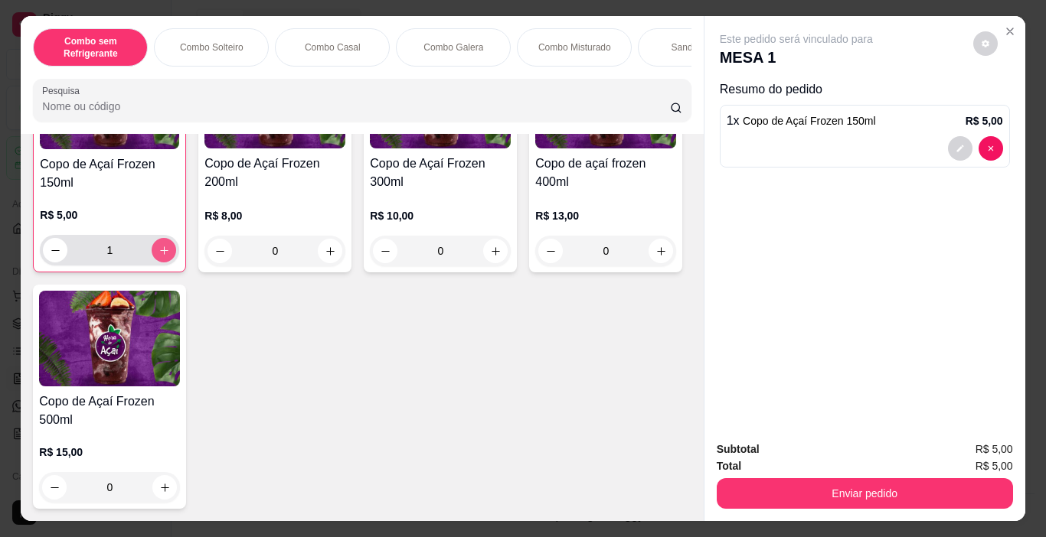
click at [161, 256] on icon "increase-product-quantity" at bounding box center [163, 250] width 11 height 11
type input "2"
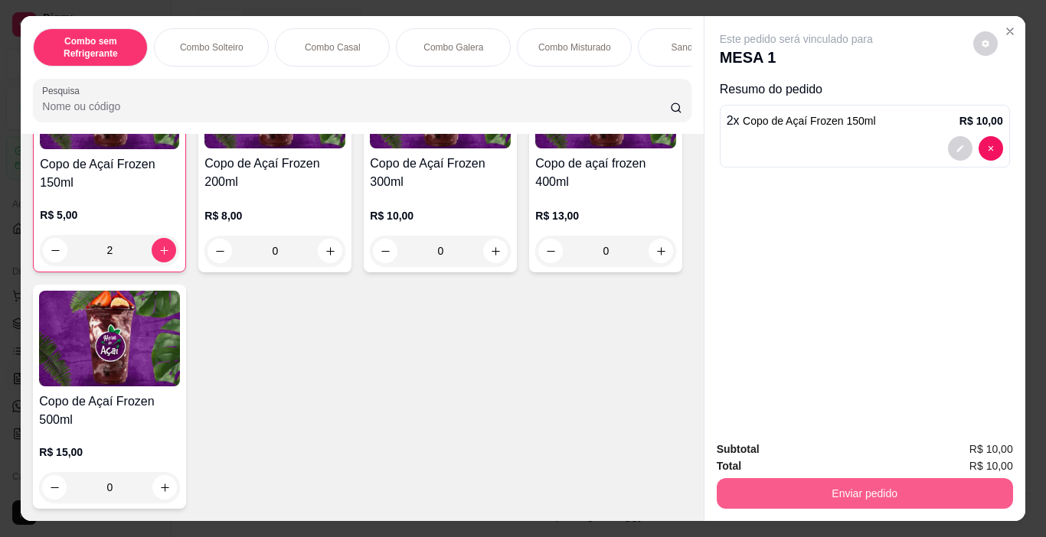
click at [812, 478] on button "Enviar pedido" at bounding box center [864, 493] width 296 height 31
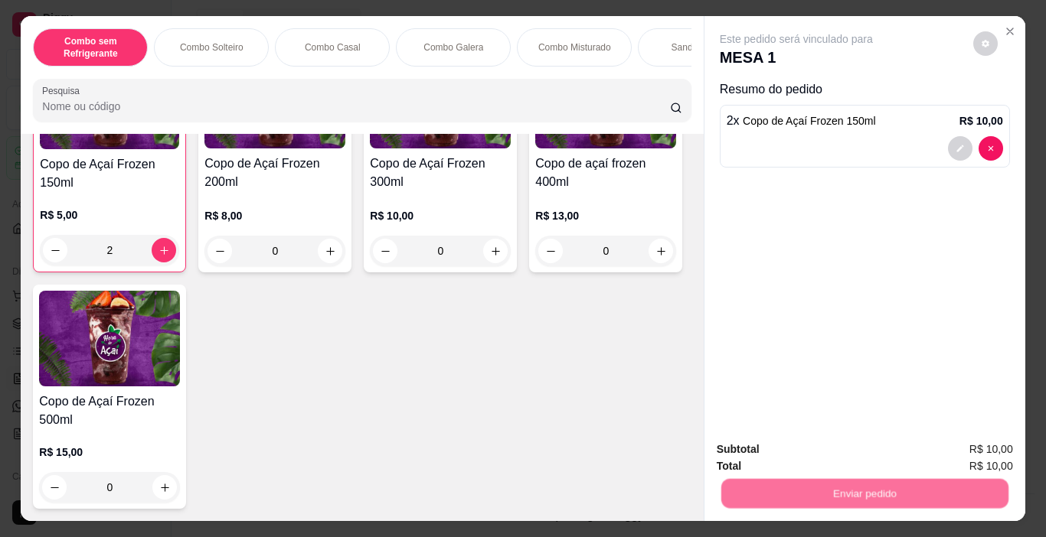
click at [749, 445] on button "Não registrar e enviar pedido" at bounding box center [813, 450] width 159 height 29
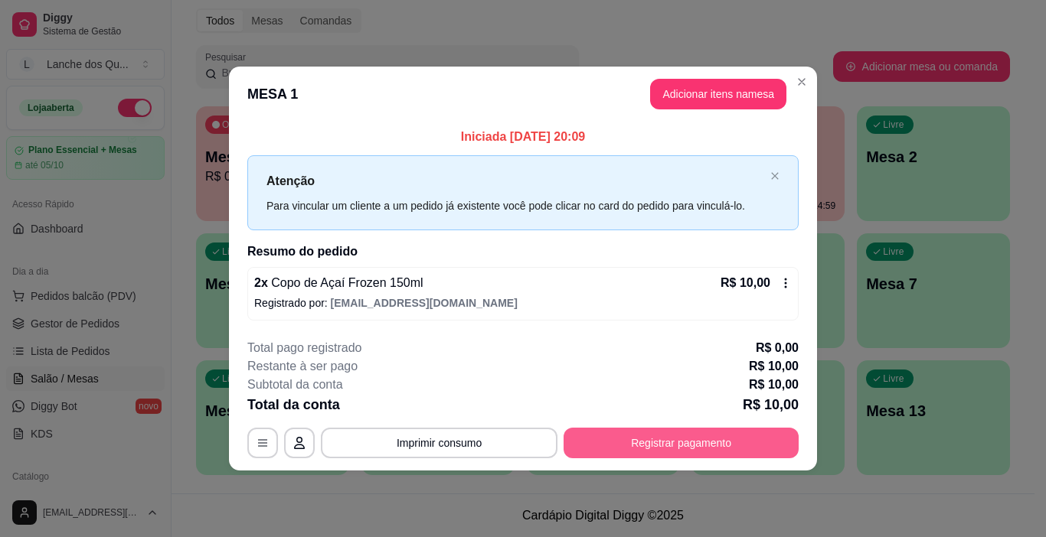
click at [658, 446] on button "Registrar pagamento" at bounding box center [680, 443] width 235 height 31
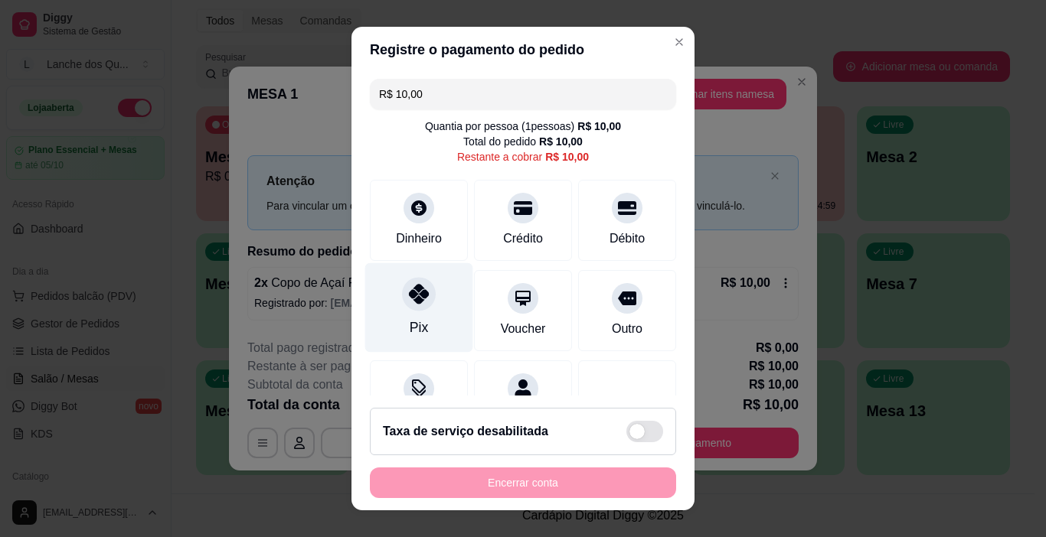
click at [425, 301] on div "Pix" at bounding box center [419, 308] width 108 height 90
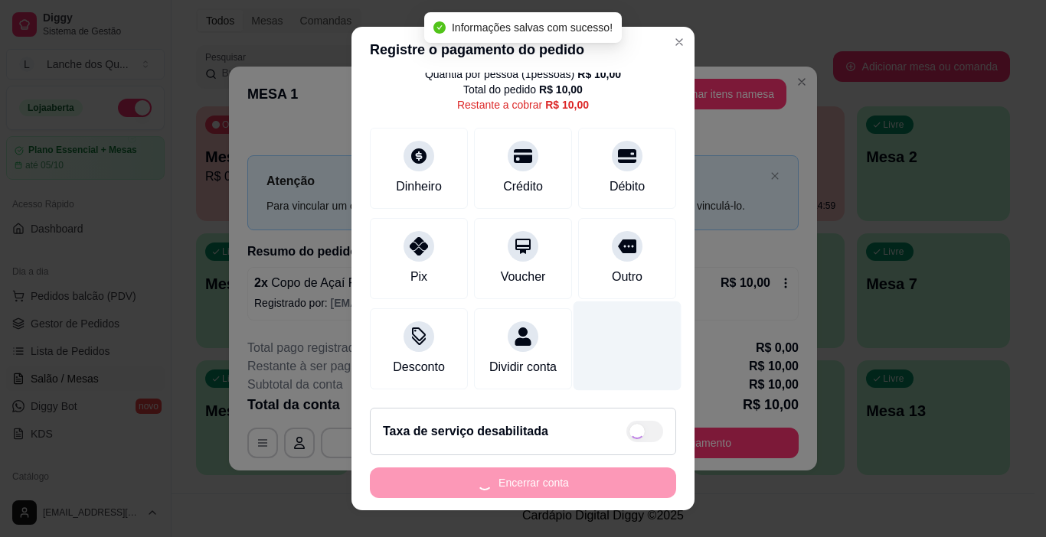
type input "R$ 0,00"
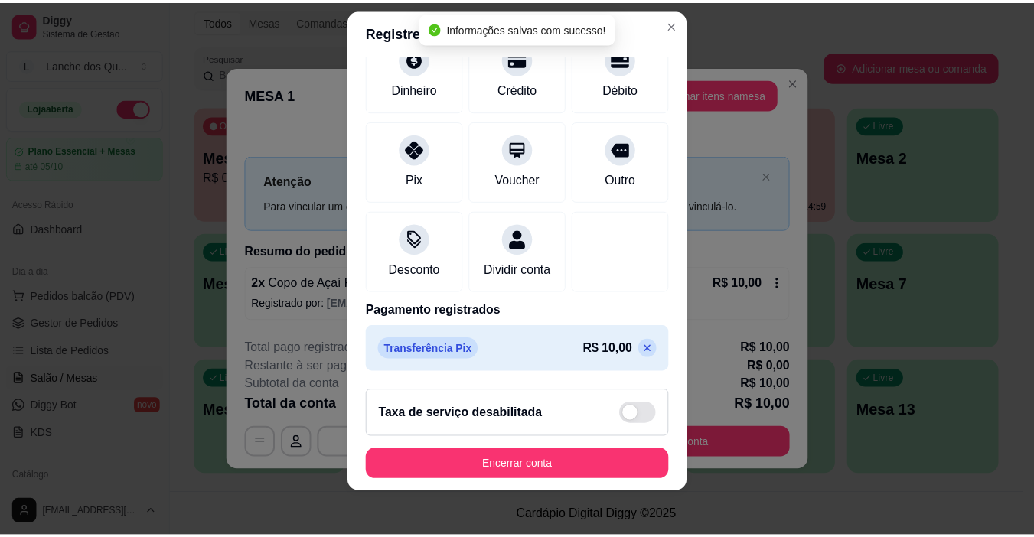
scroll to position [22, 0]
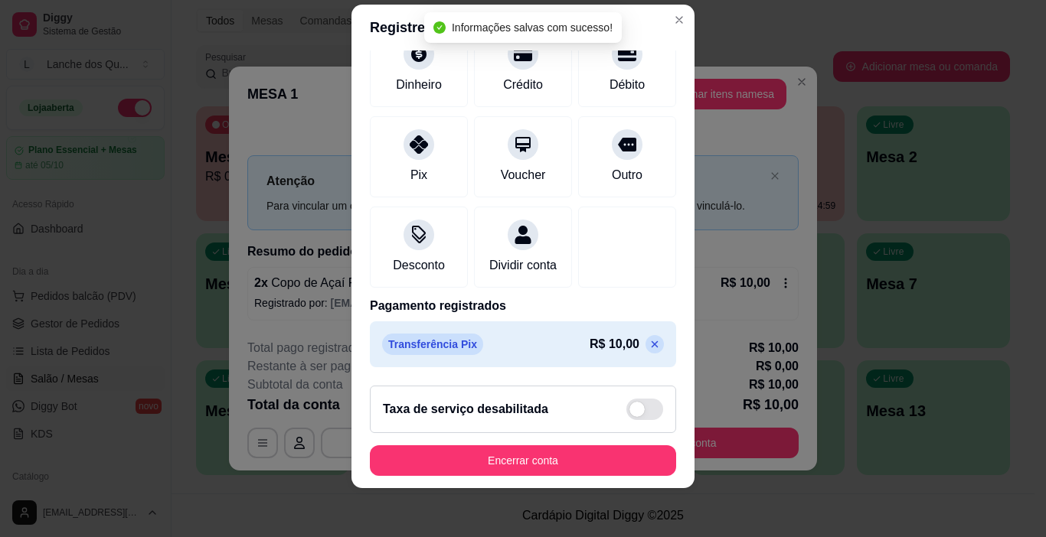
click at [591, 452] on button "Encerrar conta" at bounding box center [523, 460] width 306 height 31
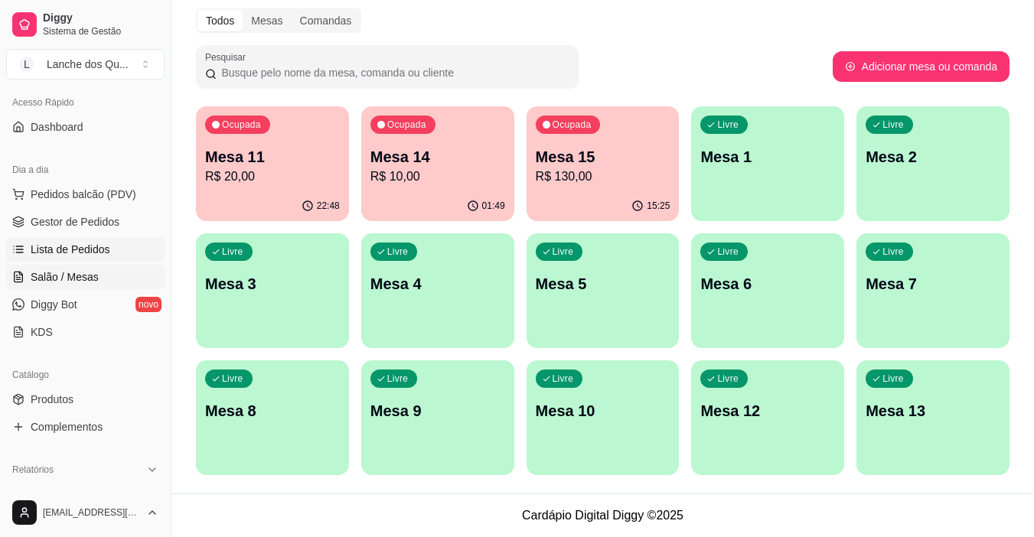
scroll to position [230, 0]
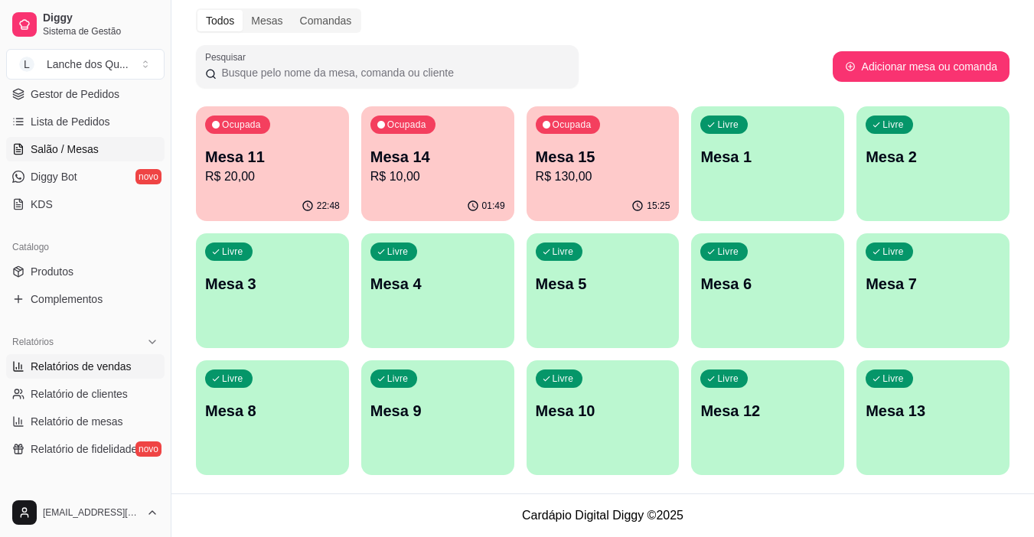
click at [78, 377] on link "Relatórios de vendas" at bounding box center [85, 366] width 158 height 24
select select "ALL"
select select "0"
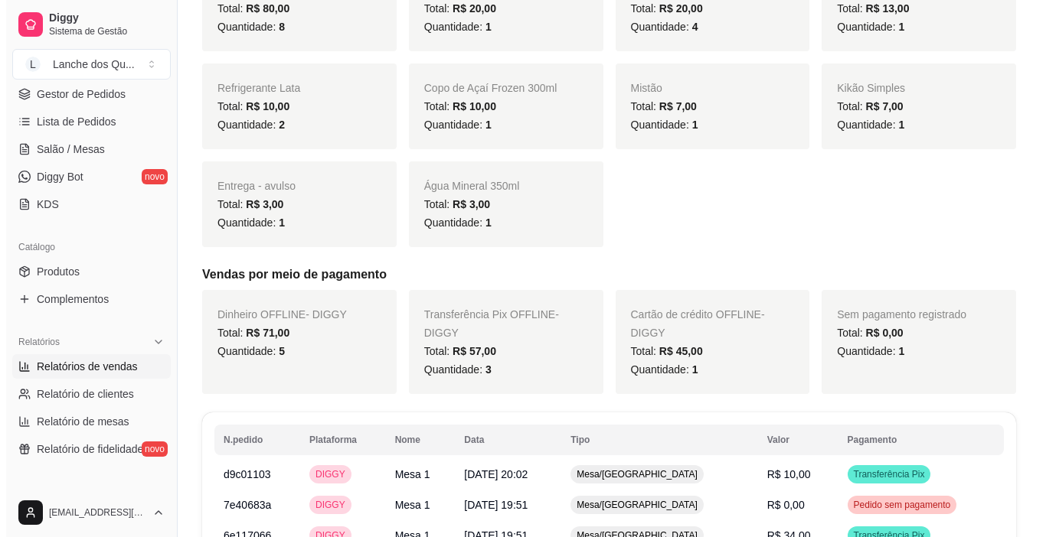
scroll to position [536, 0]
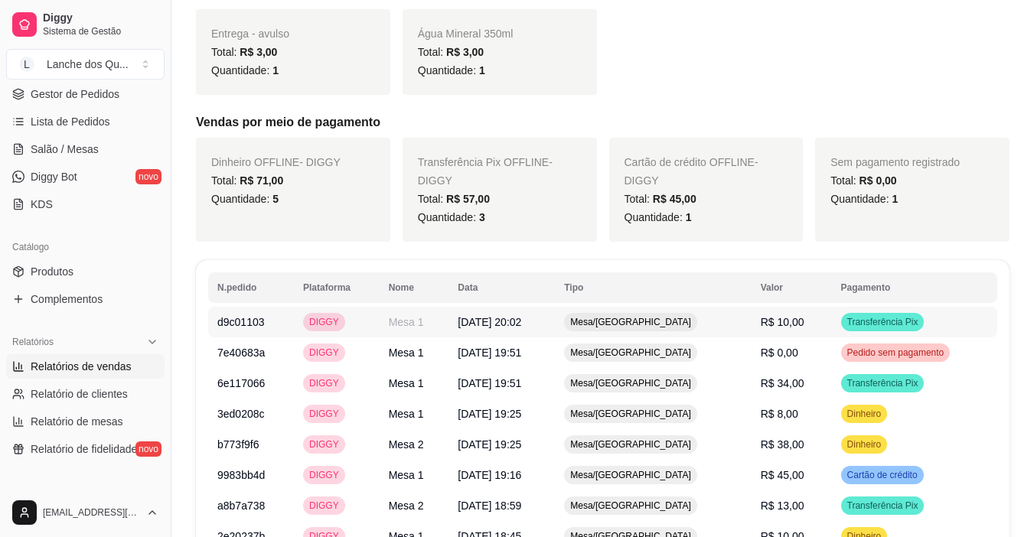
click at [832, 329] on td "Transferência Pix" at bounding box center [914, 322] width 165 height 31
click at [868, 351] on span "Pedido sem pagamento" at bounding box center [895, 353] width 103 height 12
click at [869, 316] on span "Transferência Pix" at bounding box center [882, 322] width 77 height 12
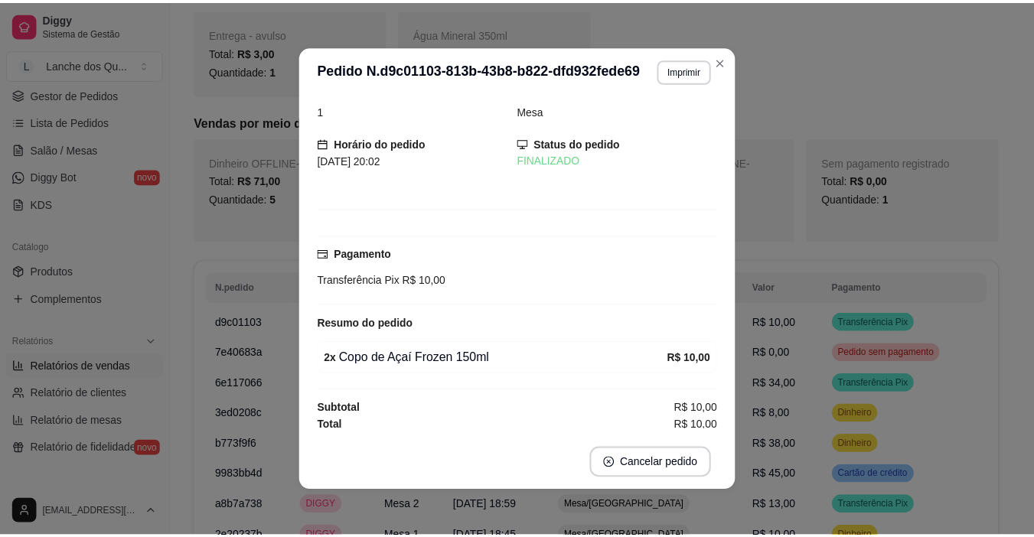
scroll to position [19, 0]
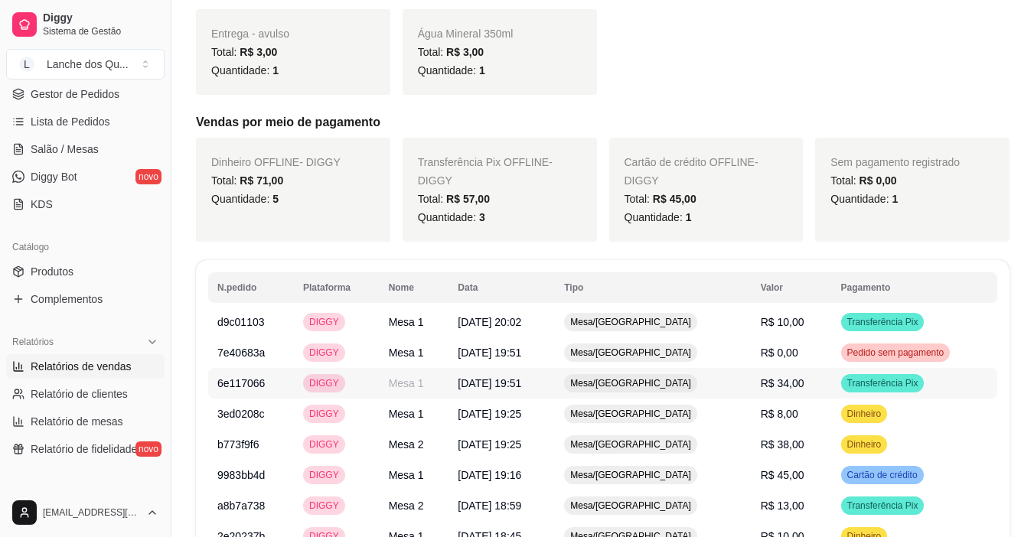
click at [874, 377] on span "Transferência Pix" at bounding box center [882, 383] width 77 height 12
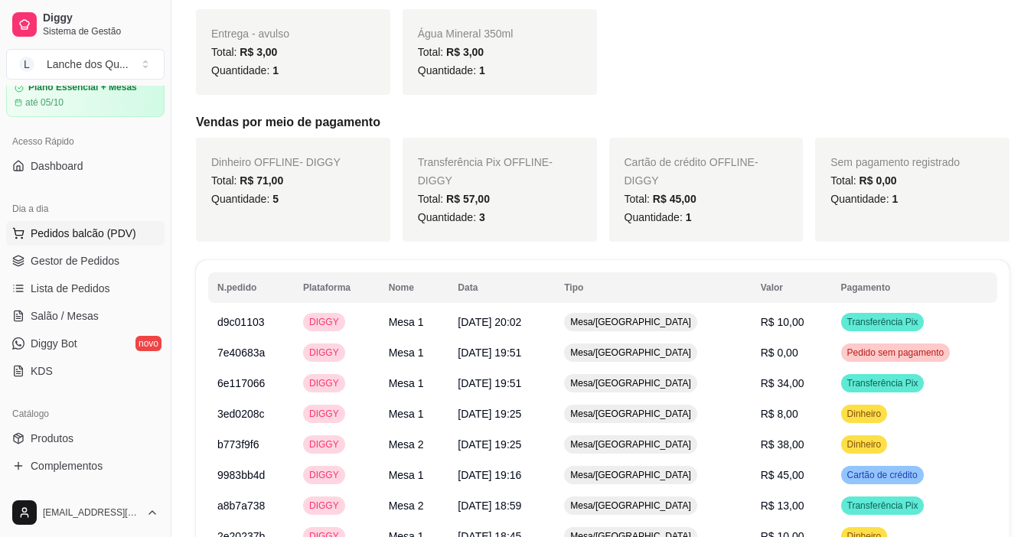
scroll to position [0, 0]
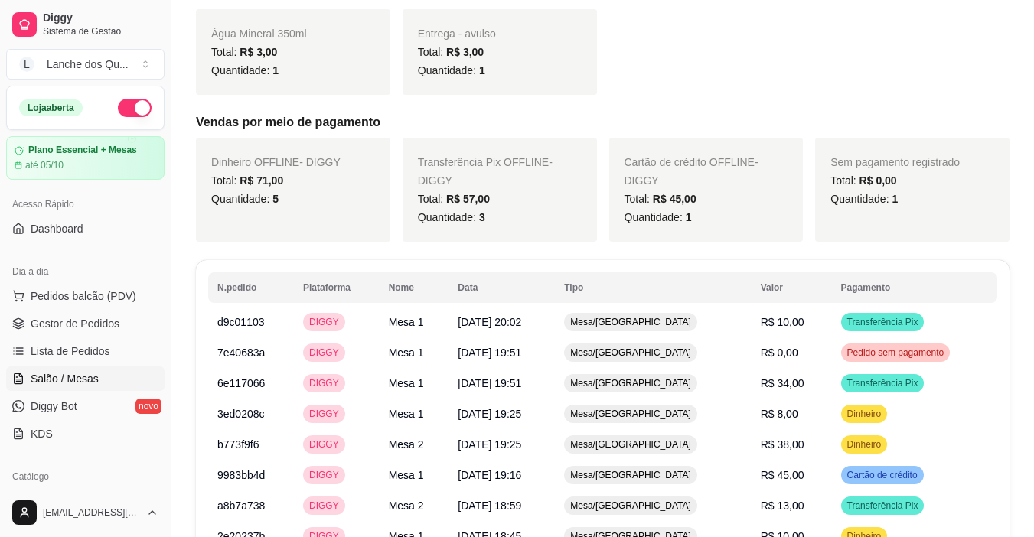
click at [82, 373] on span "Salão / Mesas" at bounding box center [65, 378] width 68 height 15
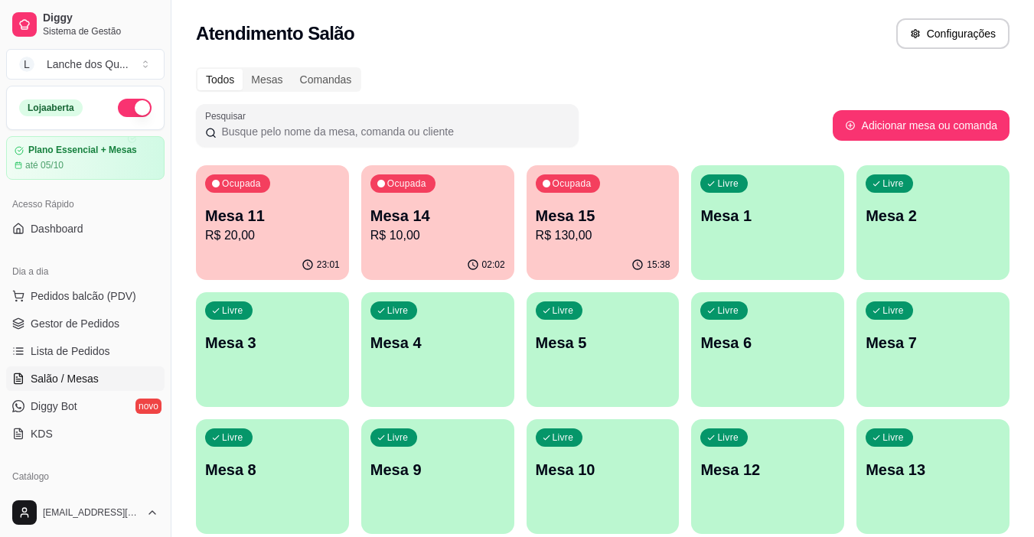
click at [765, 232] on div "Livre Mesa 1" at bounding box center [767, 213] width 153 height 96
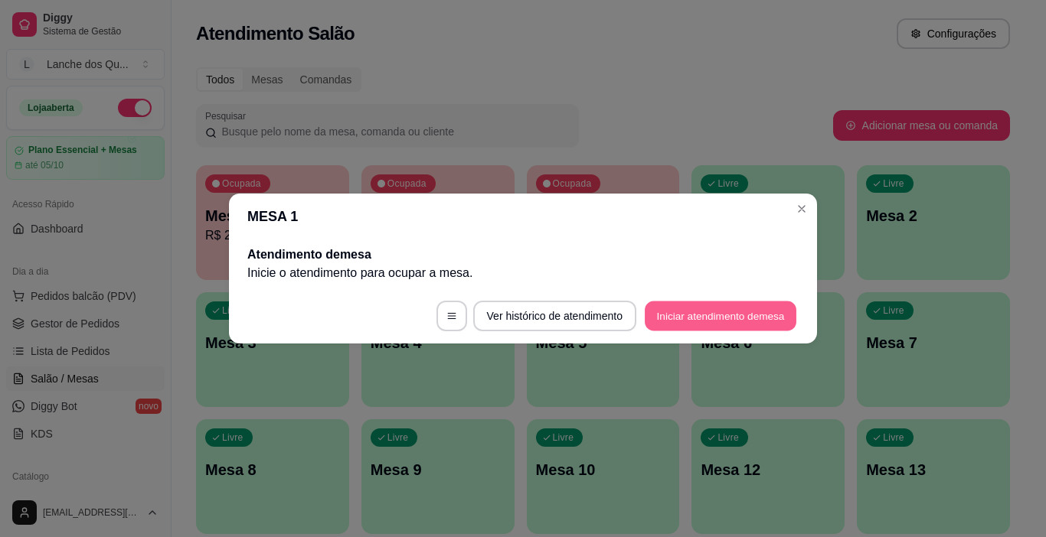
click at [710, 323] on button "Iniciar atendimento de mesa" at bounding box center [721, 317] width 152 height 30
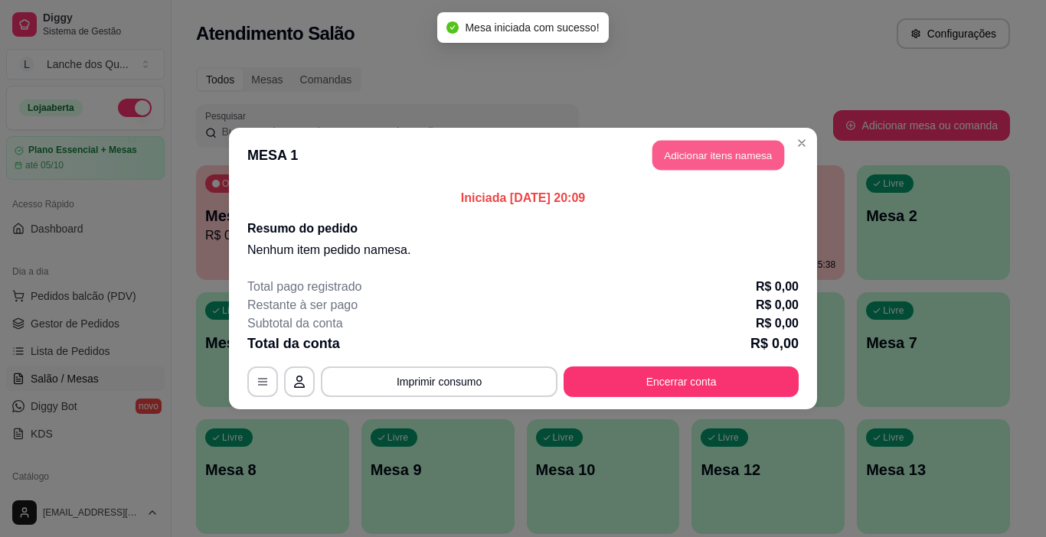
click at [712, 161] on button "Adicionar itens na mesa" at bounding box center [718, 156] width 132 height 30
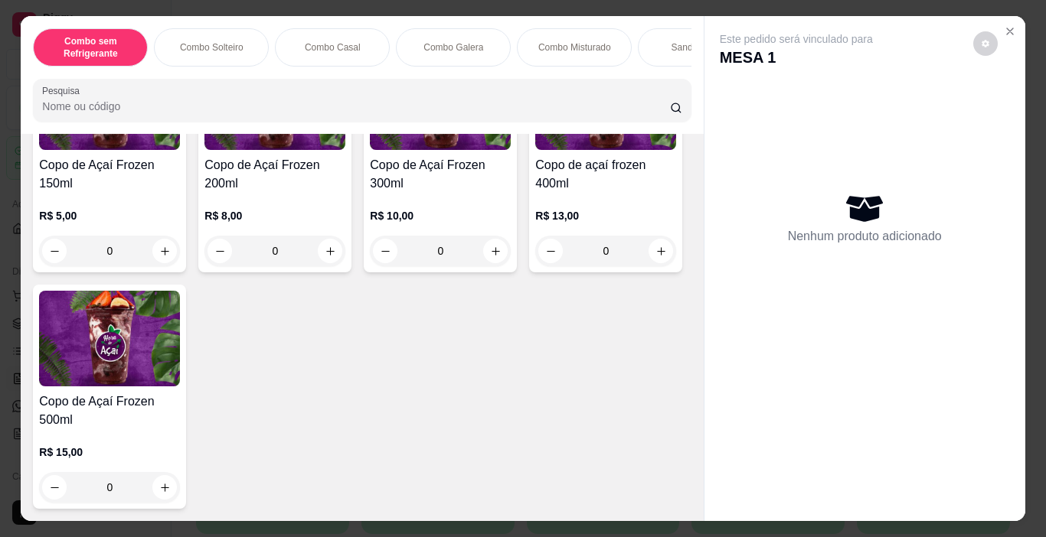
scroll to position [4746, 0]
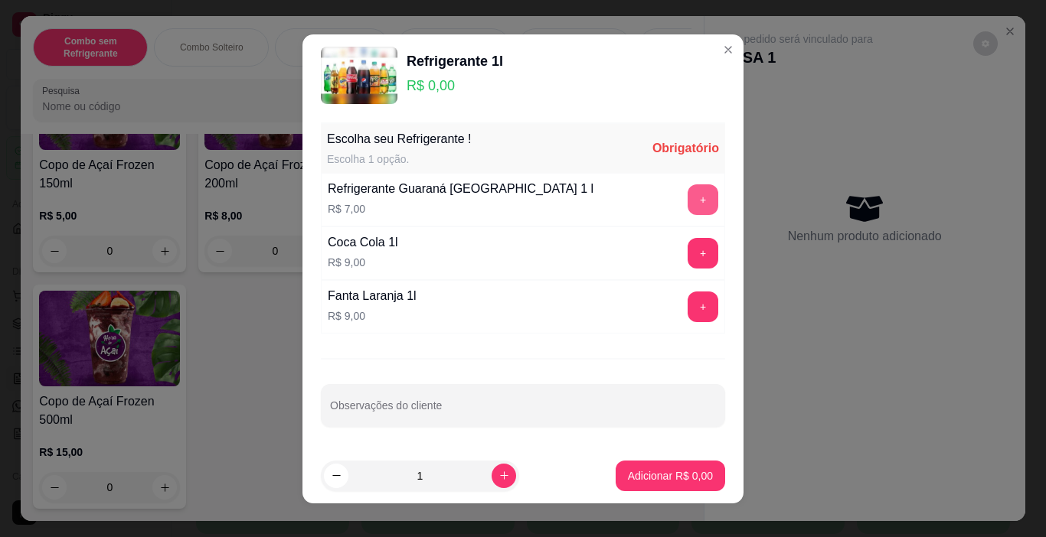
click at [688, 204] on button "+" at bounding box center [702, 199] width 31 height 31
click at [663, 472] on p "Adicionar R$ 7,00" at bounding box center [670, 475] width 85 height 15
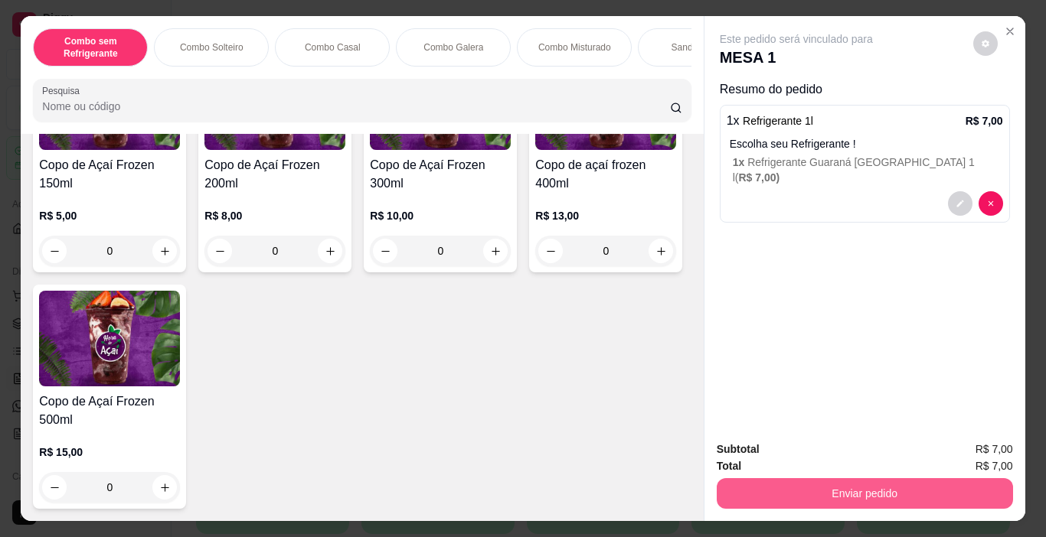
click at [791, 486] on button "Enviar pedido" at bounding box center [864, 493] width 296 height 31
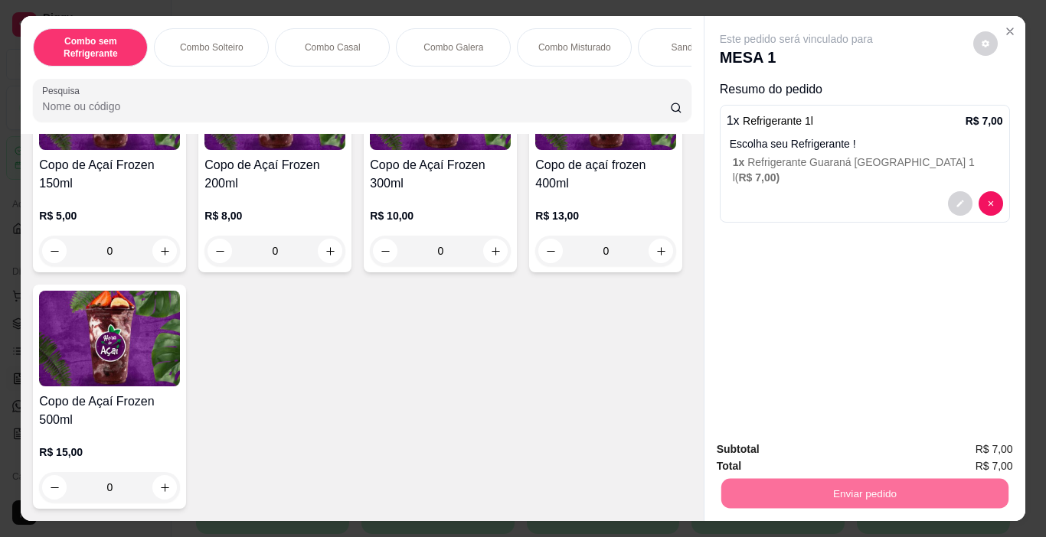
click at [844, 445] on button "Não registrar e enviar pedido" at bounding box center [813, 450] width 159 height 29
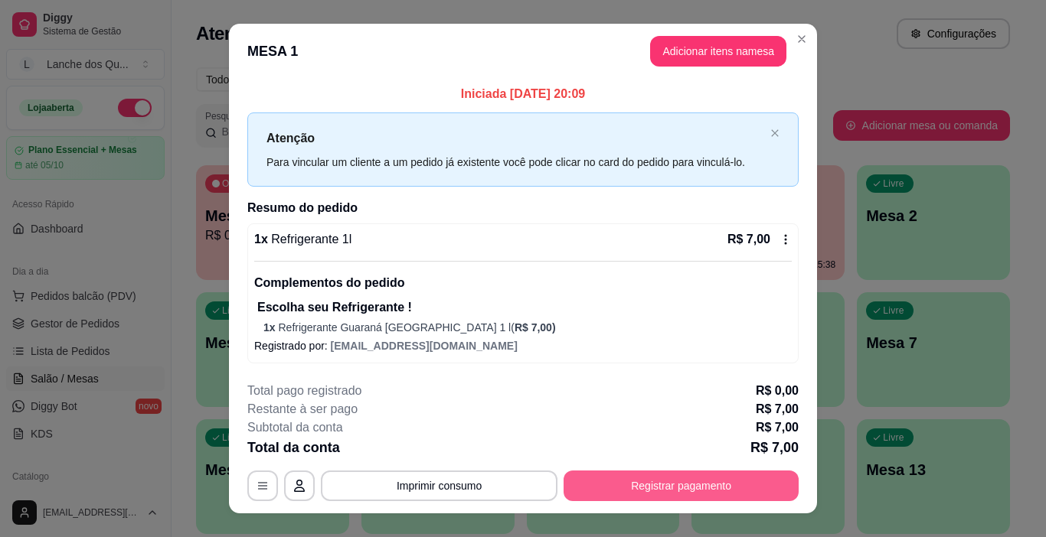
click at [691, 480] on button "Registrar pagamento" at bounding box center [680, 486] width 235 height 31
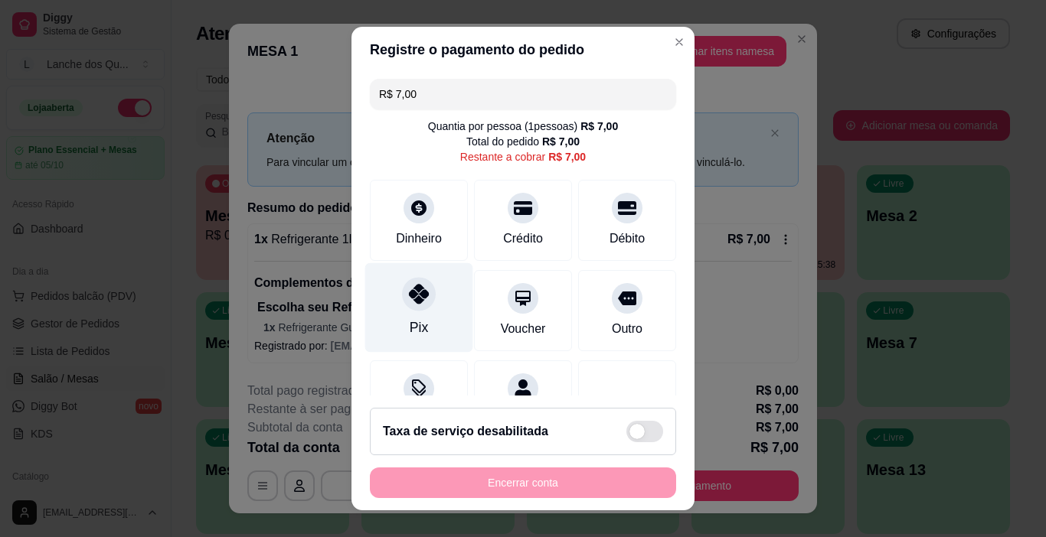
click at [415, 298] on icon at bounding box center [419, 294] width 20 height 20
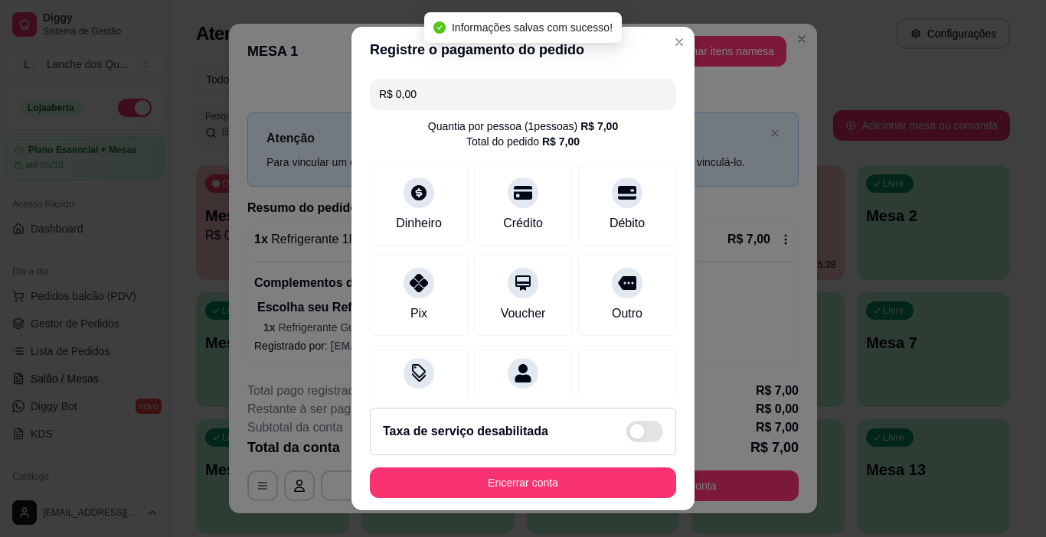
type input "R$ 0,00"
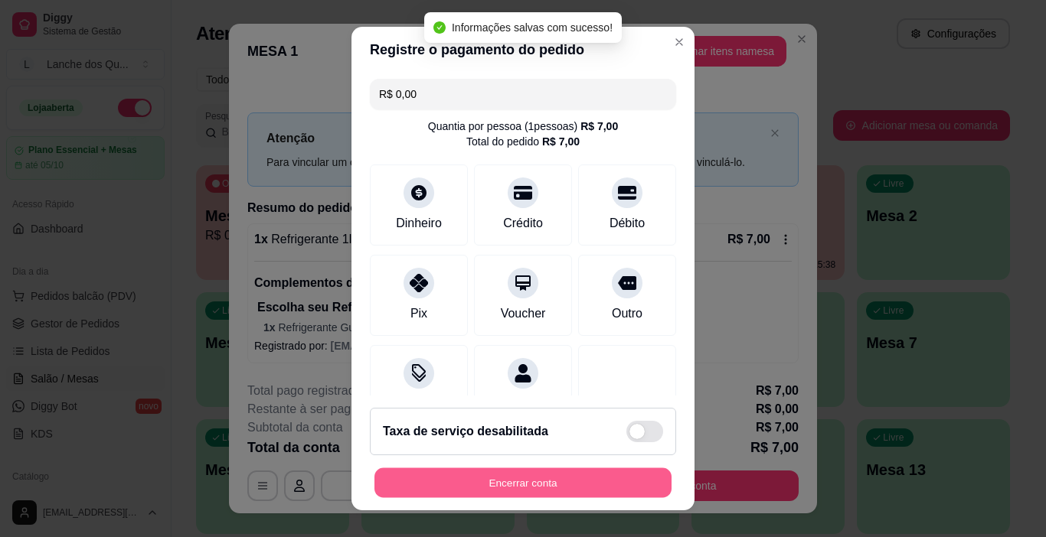
click at [579, 472] on button "Encerrar conta" at bounding box center [522, 483] width 297 height 30
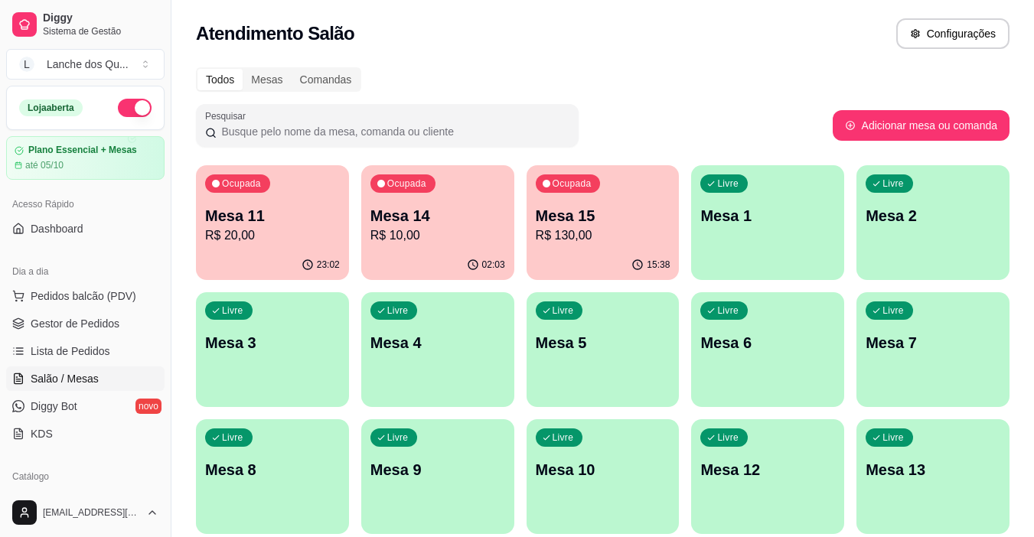
click at [711, 193] on div "Livre Mesa 1" at bounding box center [767, 213] width 153 height 96
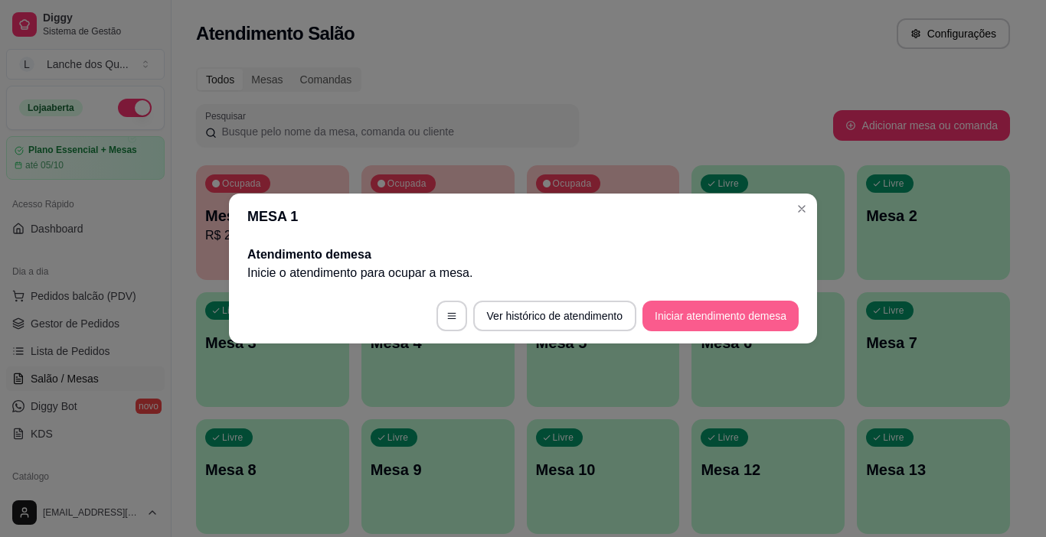
click at [736, 318] on button "Iniciar atendimento de mesa" at bounding box center [720, 316] width 156 height 31
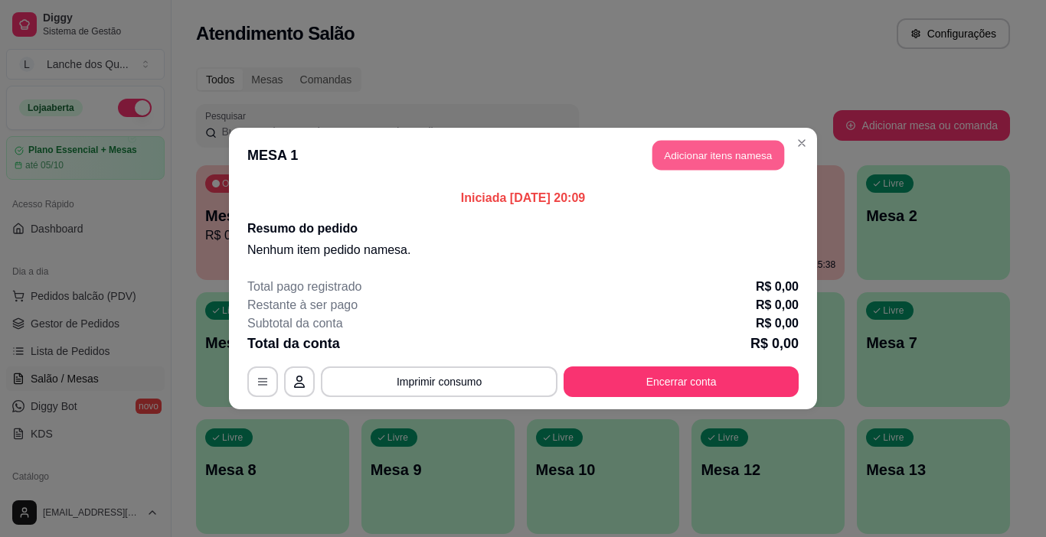
click at [717, 165] on button "Adicionar itens na mesa" at bounding box center [718, 156] width 132 height 30
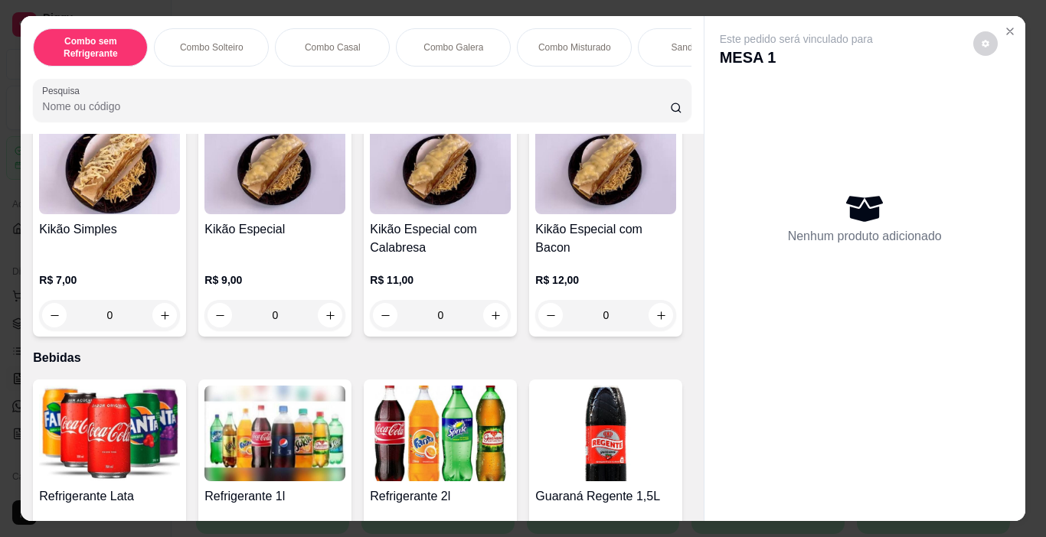
scroll to position [3368, 0]
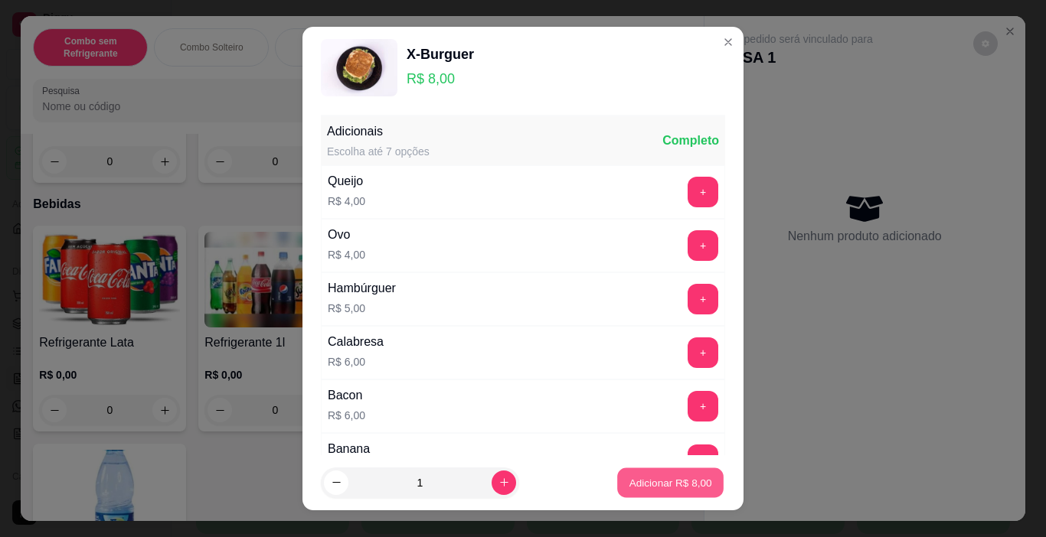
click at [661, 481] on p "Adicionar R$ 8,00" at bounding box center [669, 482] width 83 height 15
type input "1"
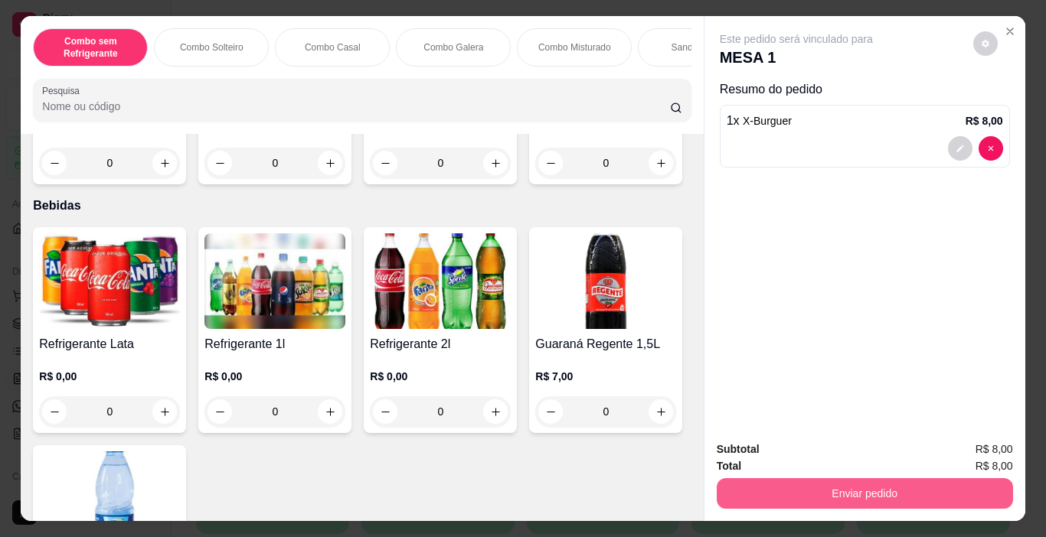
click at [782, 485] on button "Enviar pedido" at bounding box center [864, 493] width 296 height 31
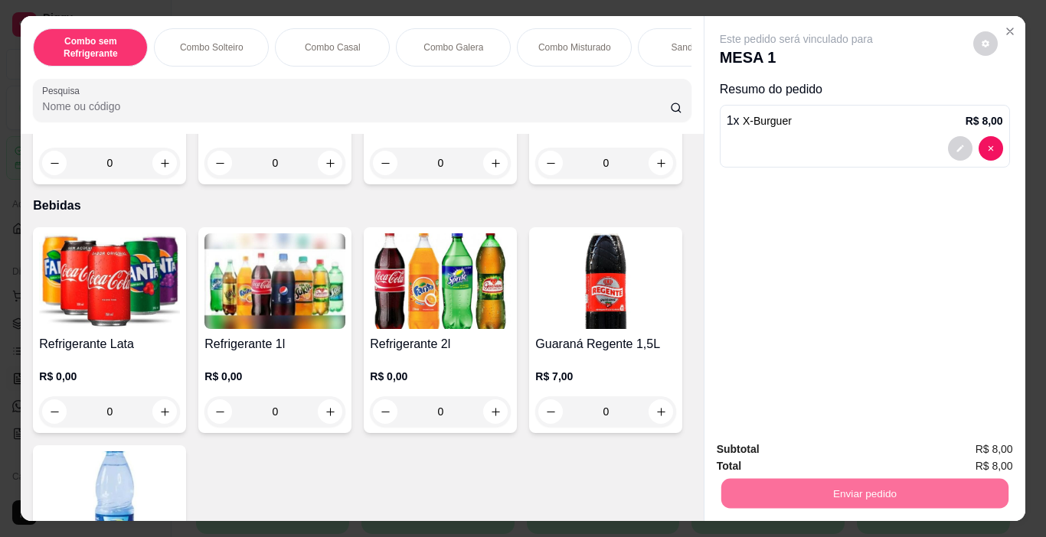
click at [853, 450] on button "Não registrar e enviar pedido" at bounding box center [813, 450] width 159 height 29
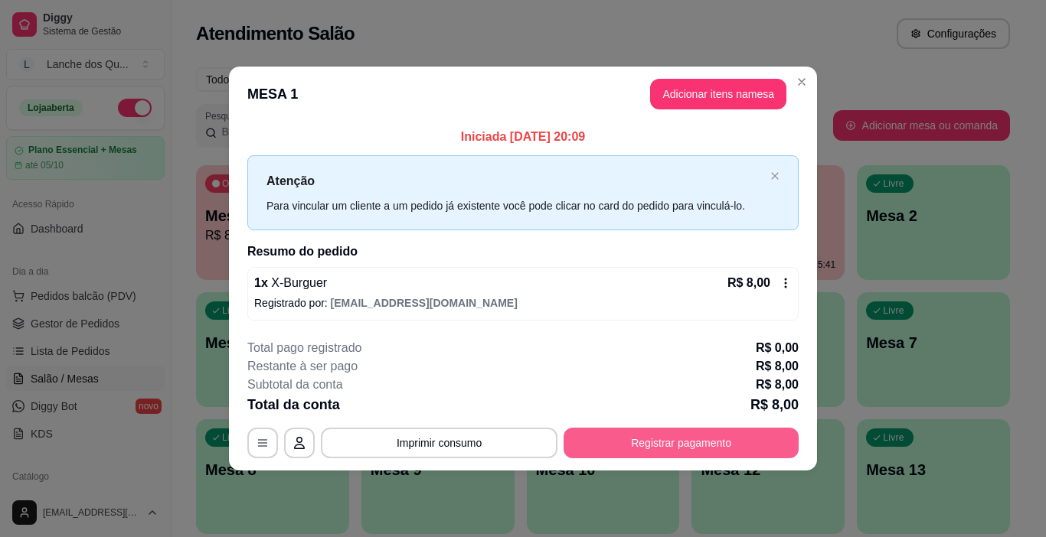
click at [658, 448] on button "Registrar pagamento" at bounding box center [680, 443] width 235 height 31
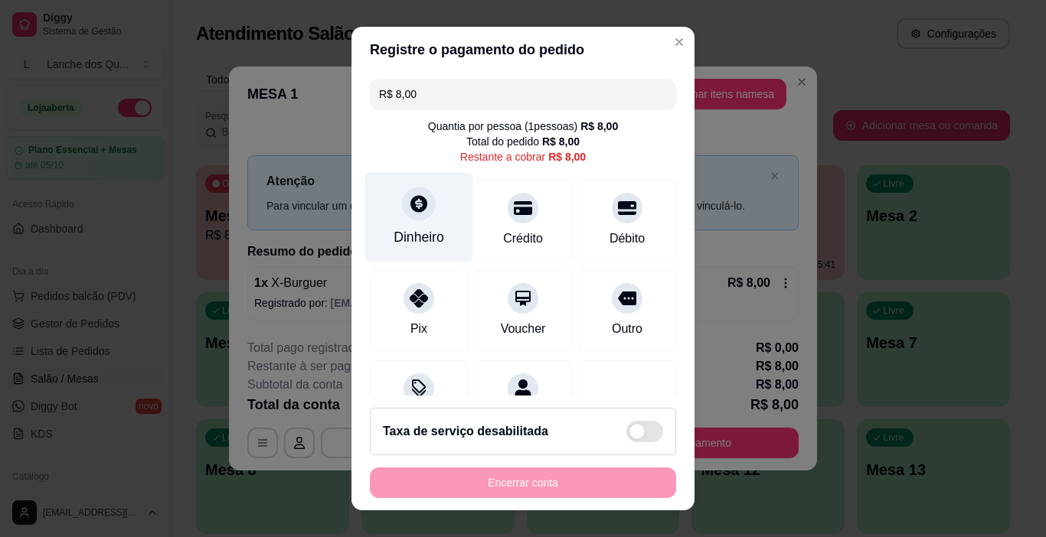
click at [419, 233] on div "Dinheiro" at bounding box center [418, 237] width 51 height 20
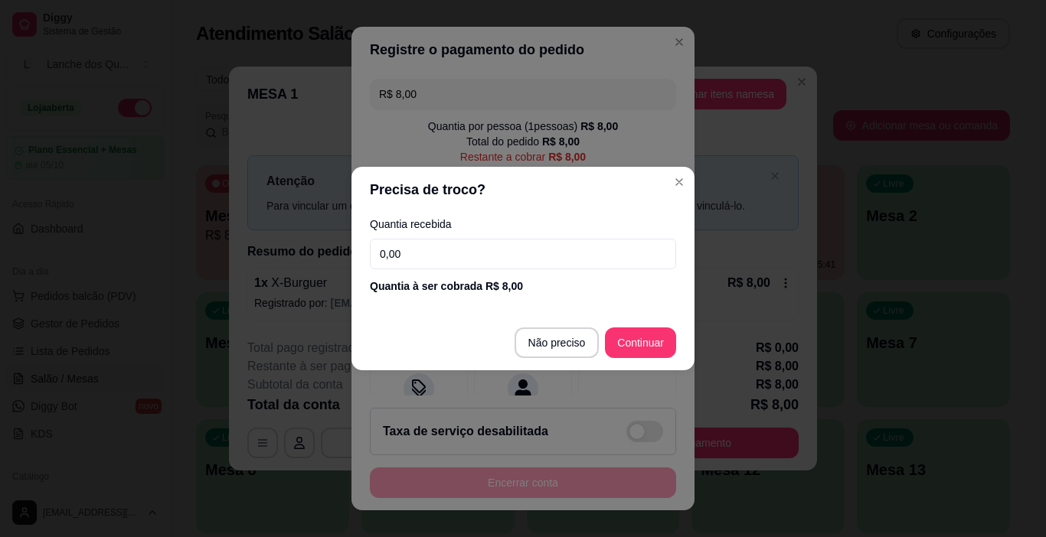
click at [445, 251] on input "0,00" at bounding box center [523, 254] width 306 height 31
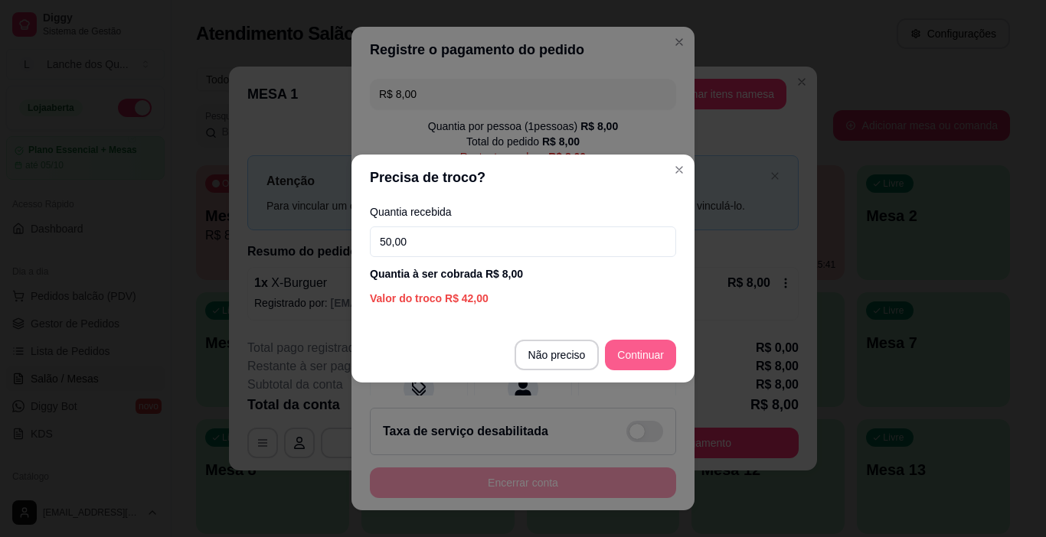
type input "50,00"
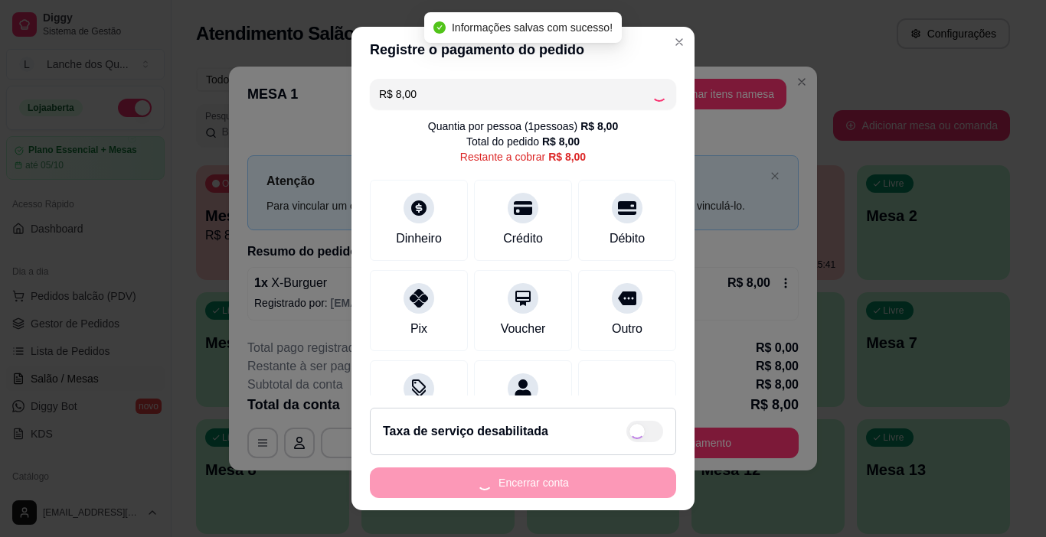
type input "R$ 0,00"
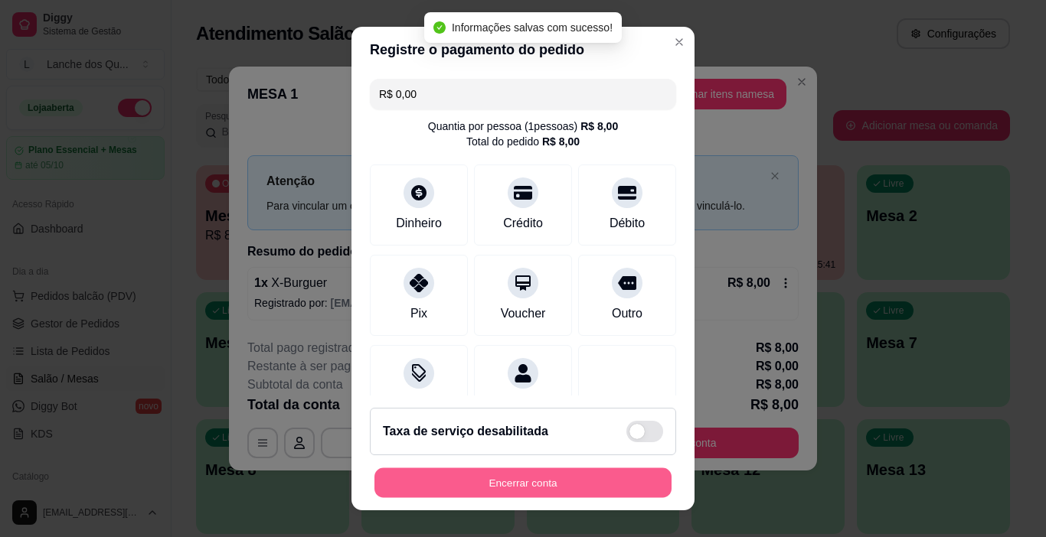
click at [519, 485] on button "Encerrar conta" at bounding box center [522, 483] width 297 height 30
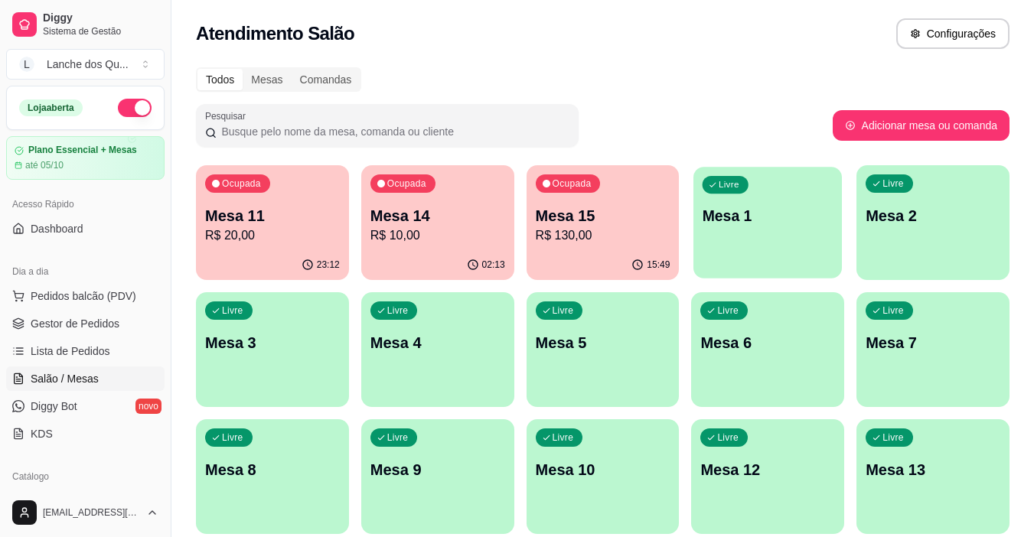
click at [783, 224] on p "Mesa 1" at bounding box center [768, 216] width 131 height 21
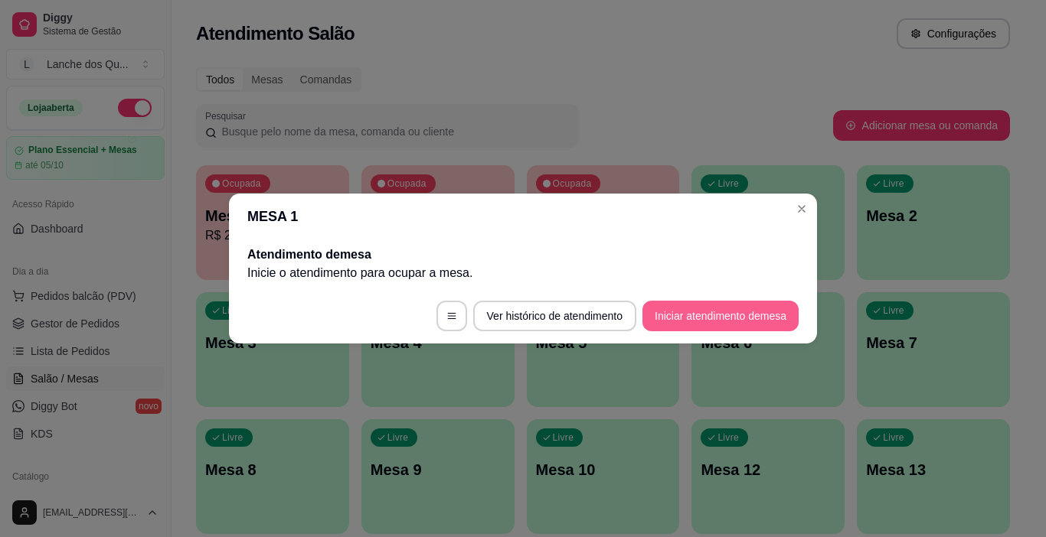
click at [697, 318] on button "Iniciar atendimento de mesa" at bounding box center [720, 316] width 156 height 31
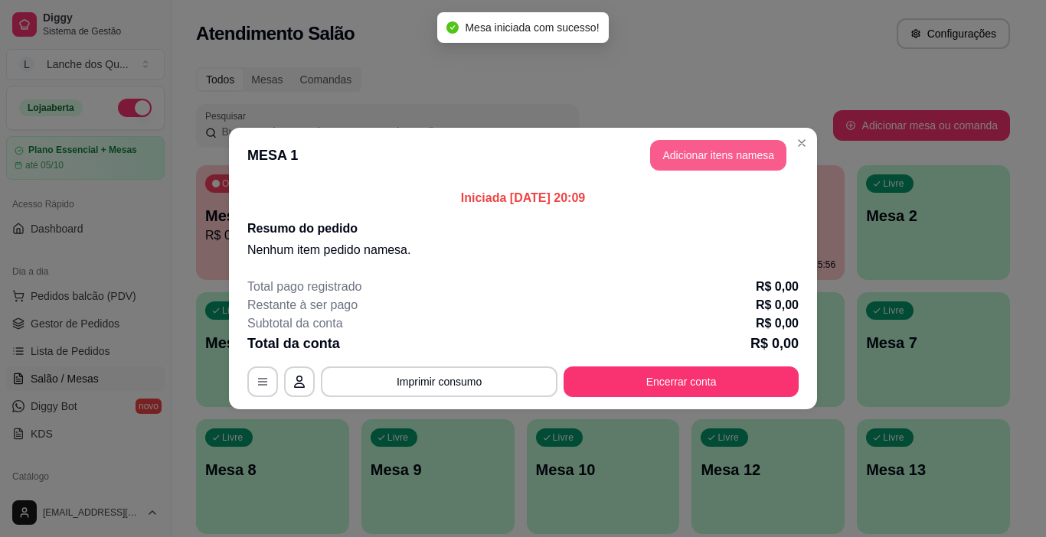
click at [739, 144] on button "Adicionar itens na mesa" at bounding box center [718, 155] width 136 height 31
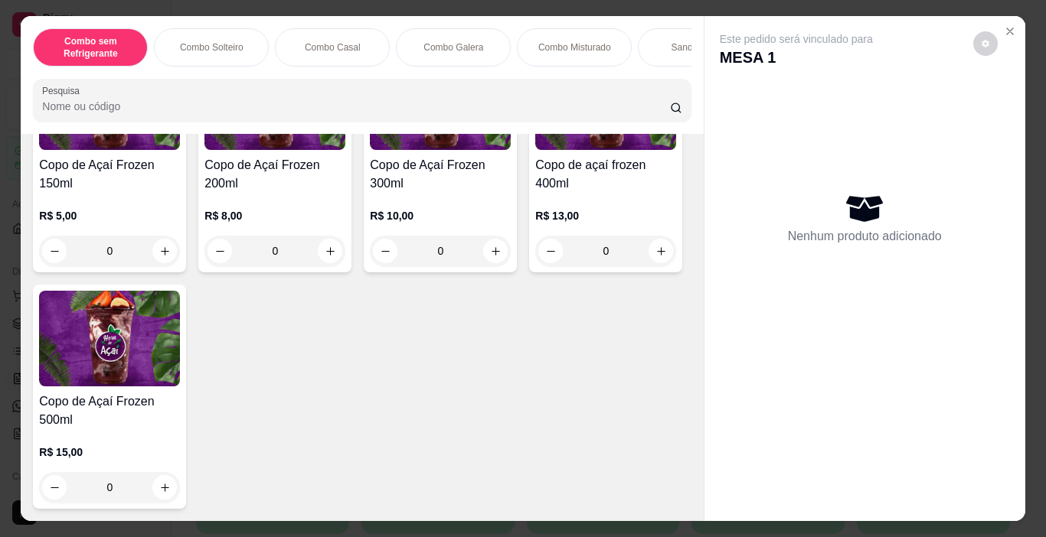
scroll to position [4746, 0]
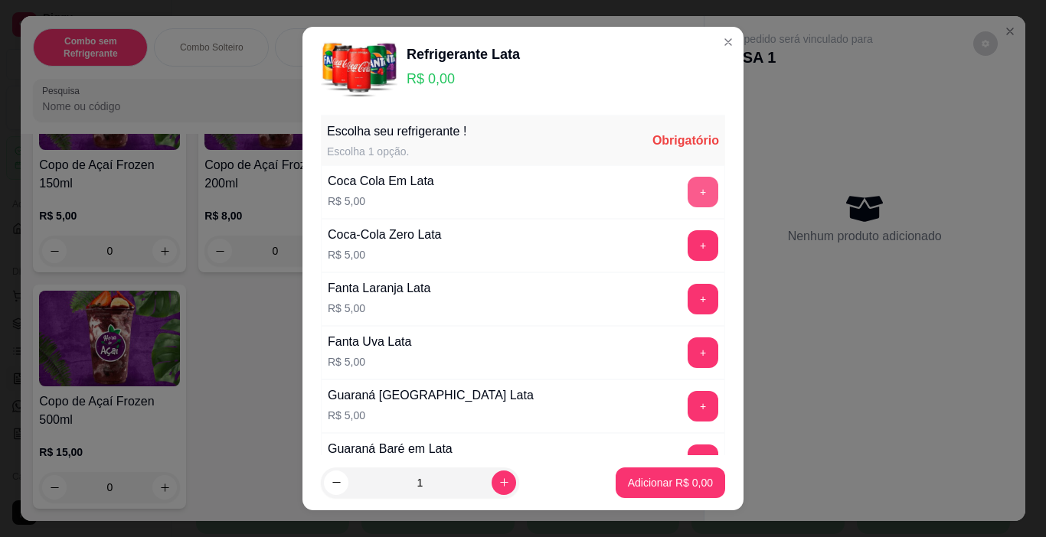
click at [687, 181] on button "+" at bounding box center [702, 192] width 31 height 31
click at [687, 182] on button "+" at bounding box center [702, 192] width 31 height 31
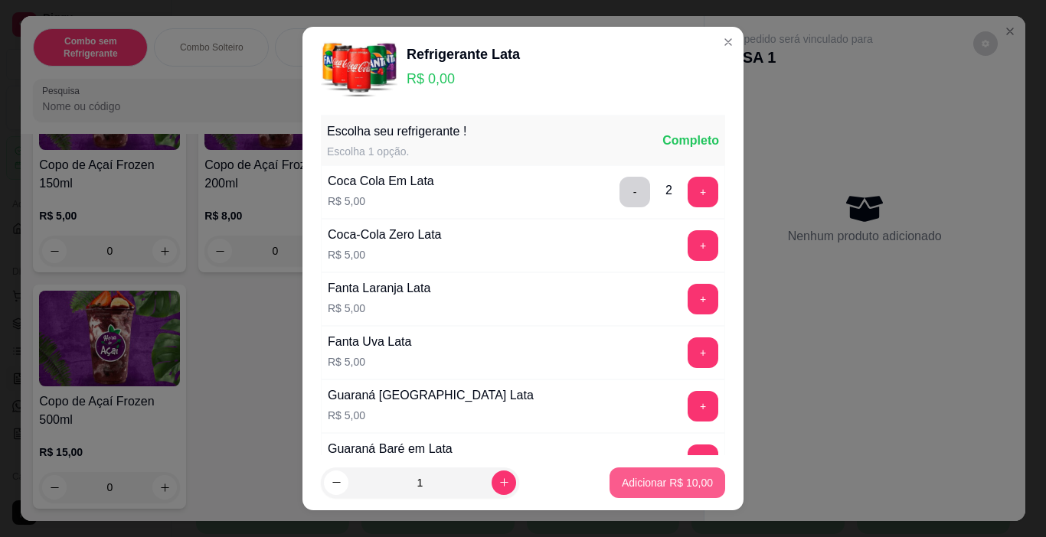
click at [643, 472] on button "Adicionar R$ 10,00" at bounding box center [667, 483] width 116 height 31
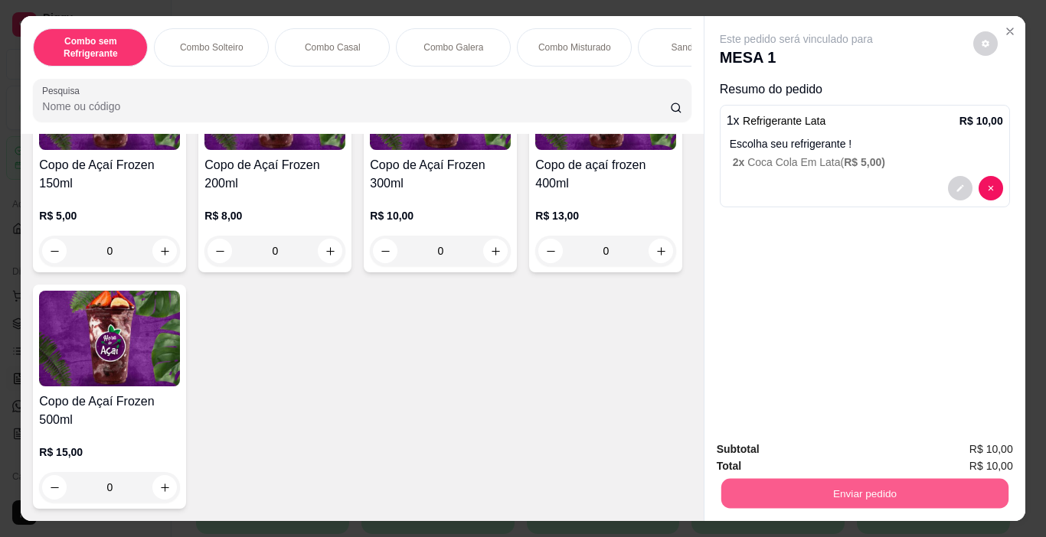
click at [786, 479] on button "Enviar pedido" at bounding box center [863, 494] width 287 height 30
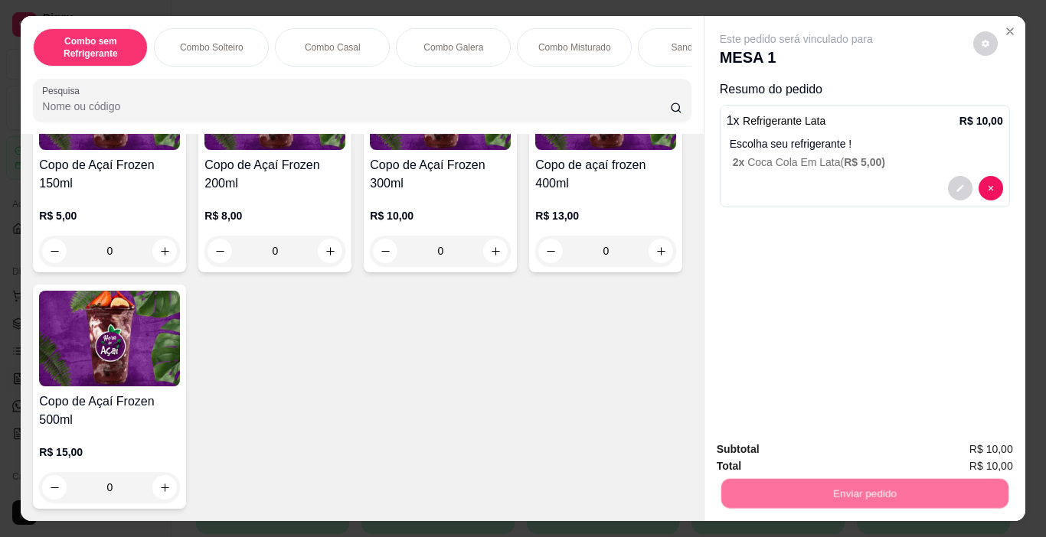
click at [770, 445] on button "Não registrar e enviar pedido" at bounding box center [813, 450] width 155 height 28
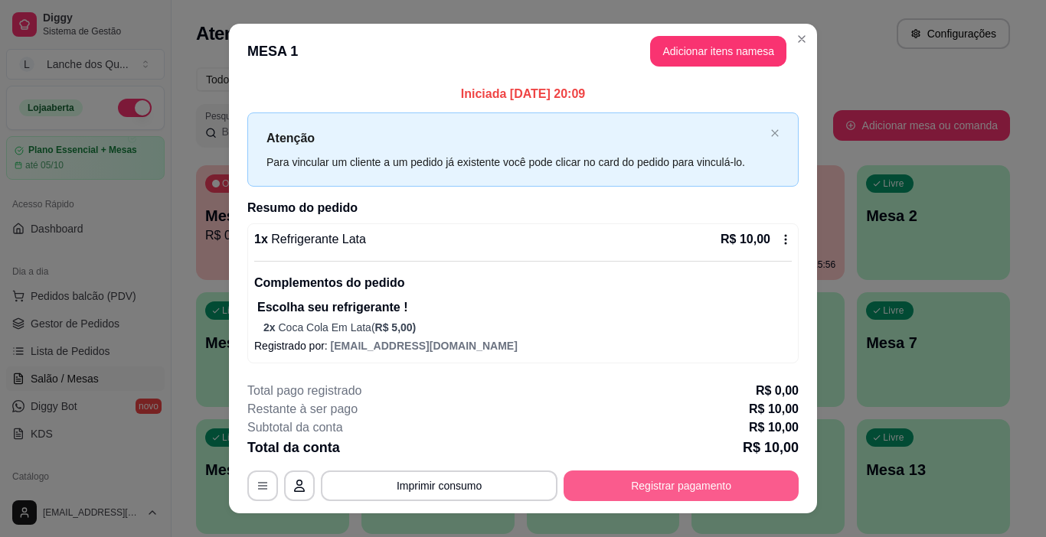
click at [631, 482] on button "Registrar pagamento" at bounding box center [680, 486] width 235 height 31
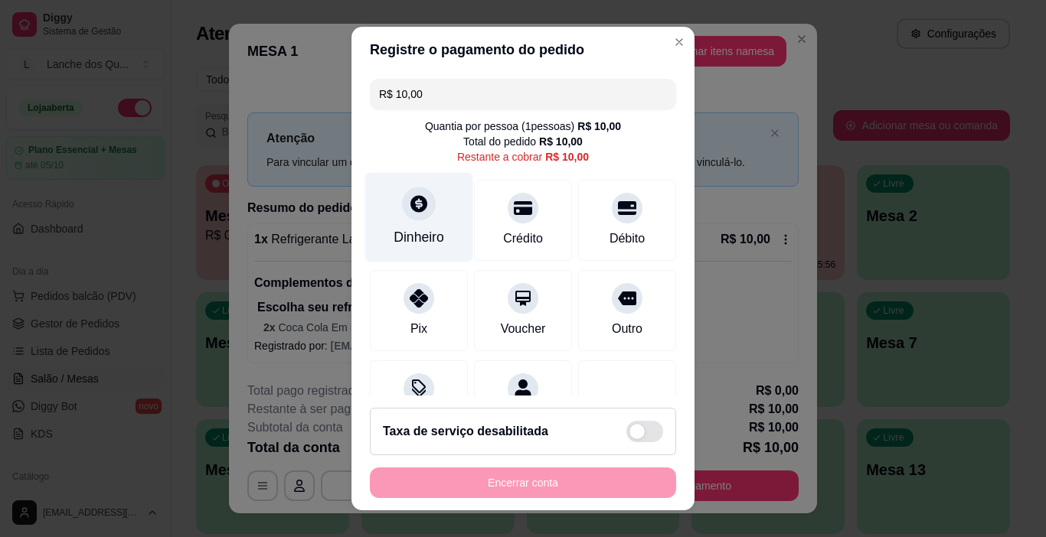
click at [414, 222] on div "Dinheiro" at bounding box center [419, 218] width 108 height 90
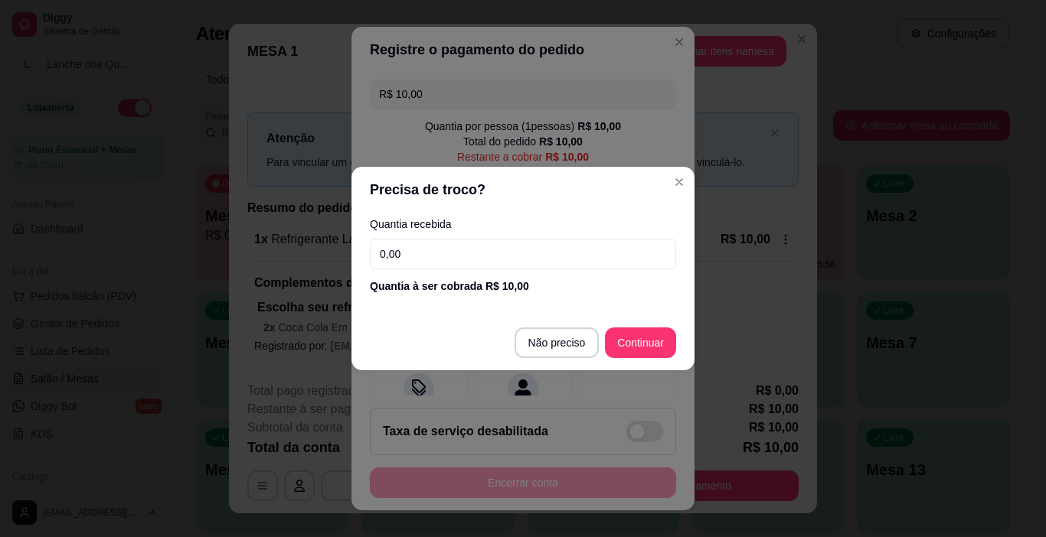
click at [422, 246] on input "0,00" at bounding box center [523, 254] width 306 height 31
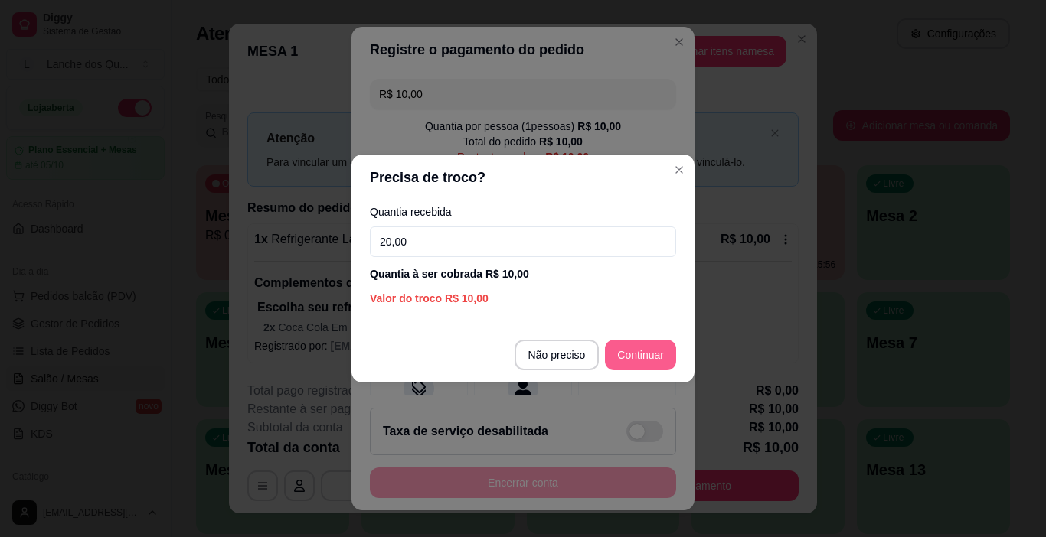
type input "20,00"
click at [651, 335] on footer "Não preciso Continuar" at bounding box center [522, 355] width 343 height 55
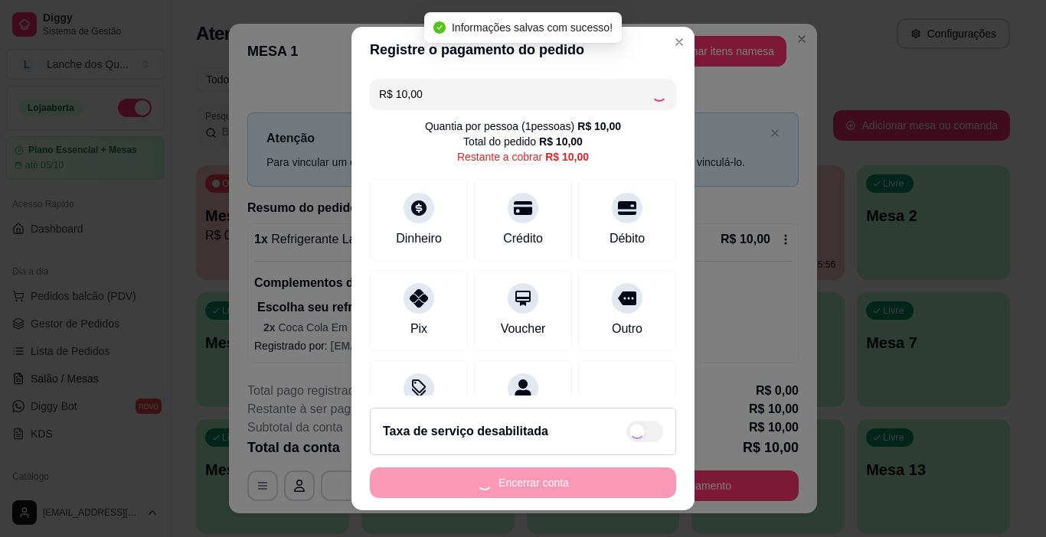
type input "R$ 0,00"
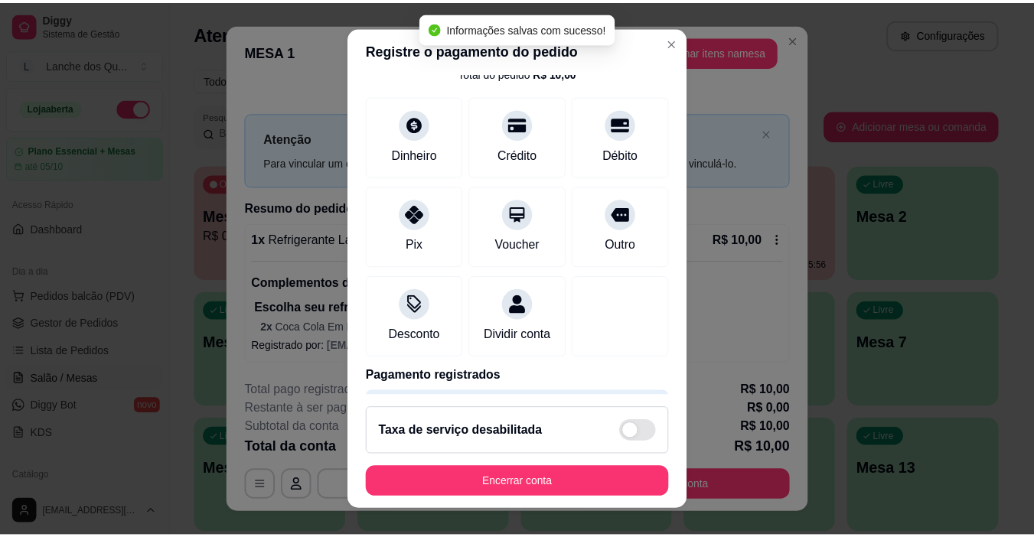
scroll to position [135, 0]
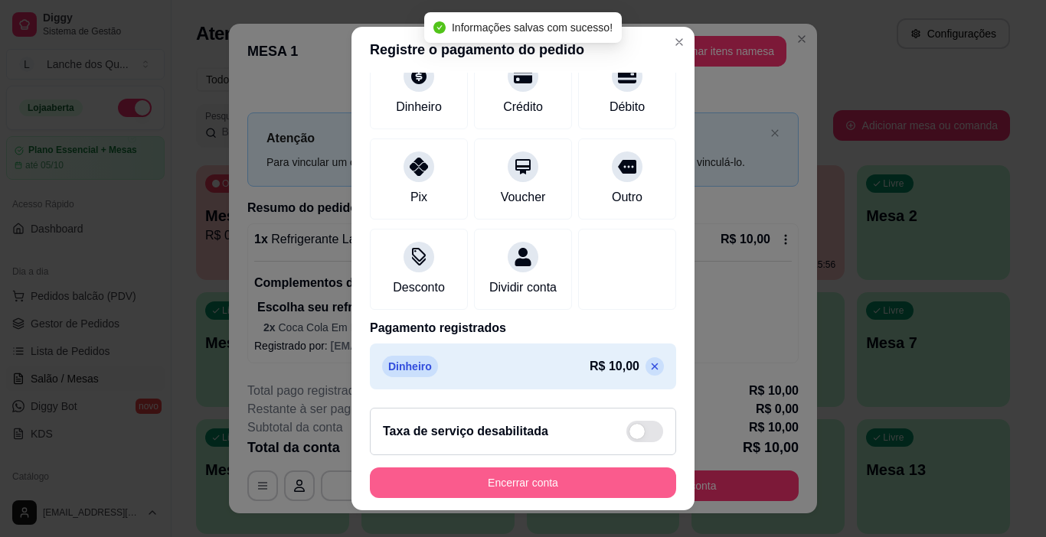
click at [530, 491] on button "Encerrar conta" at bounding box center [523, 483] width 306 height 31
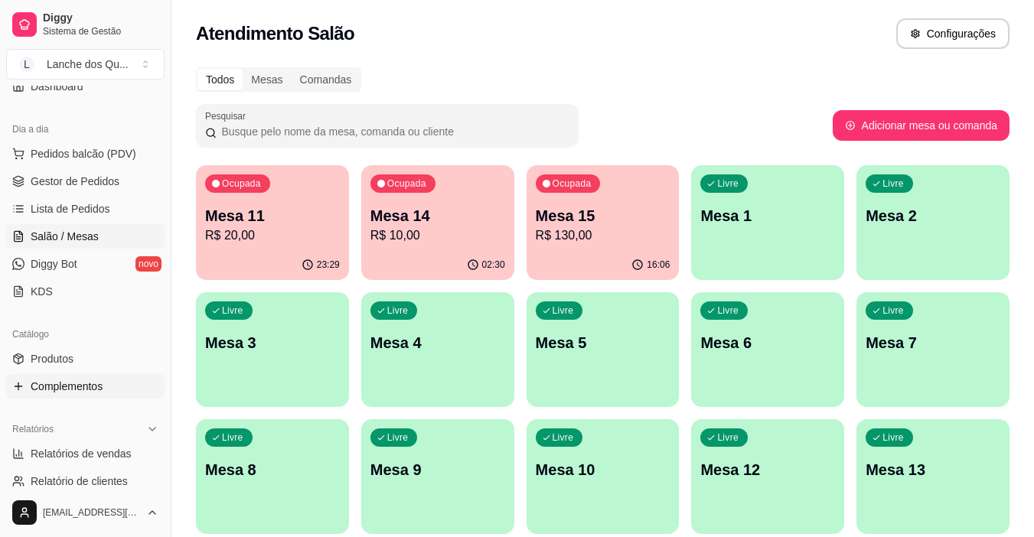
scroll to position [153, 0]
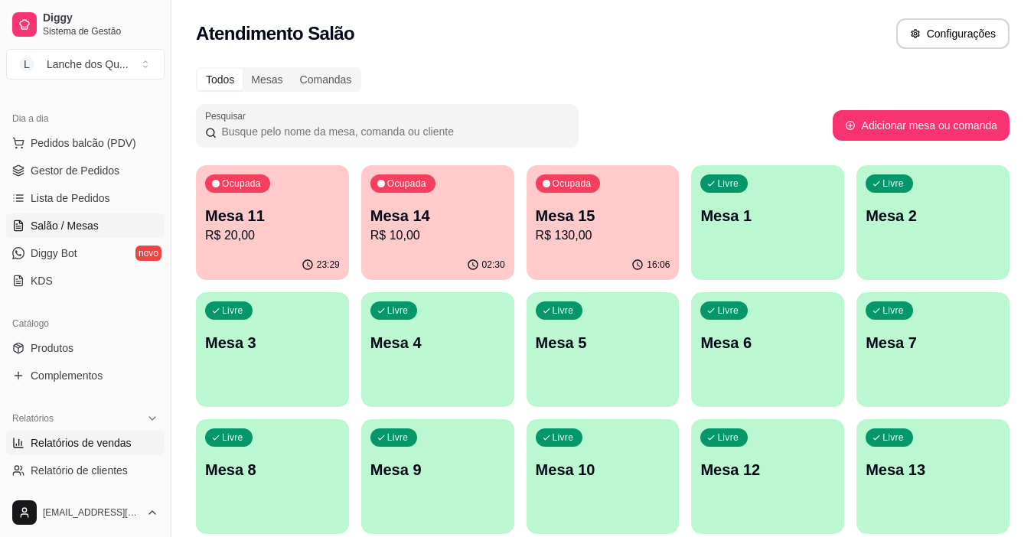
click at [97, 449] on span "Relatórios de vendas" at bounding box center [81, 443] width 101 height 15
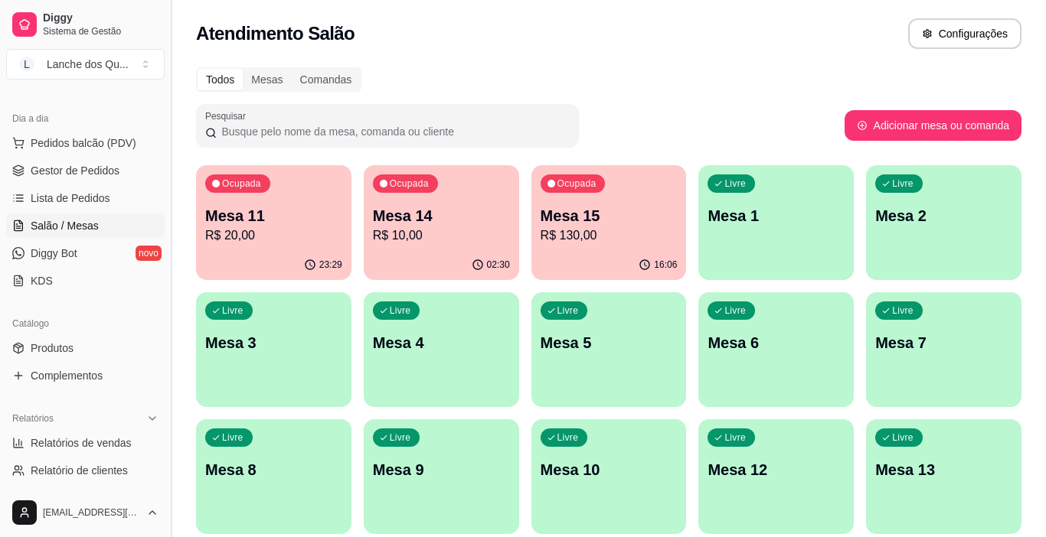
select select "ALL"
select select "0"
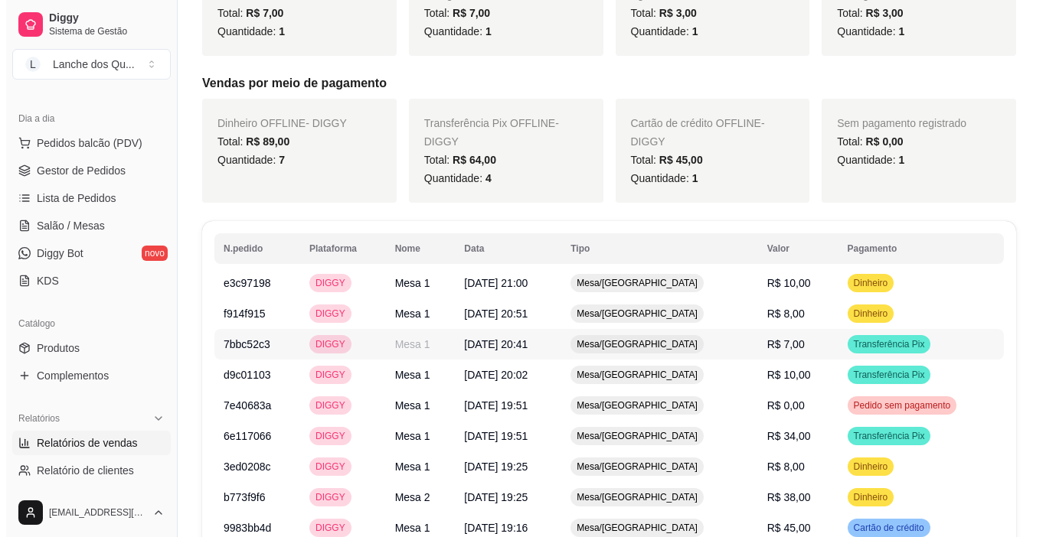
scroll to position [612, 0]
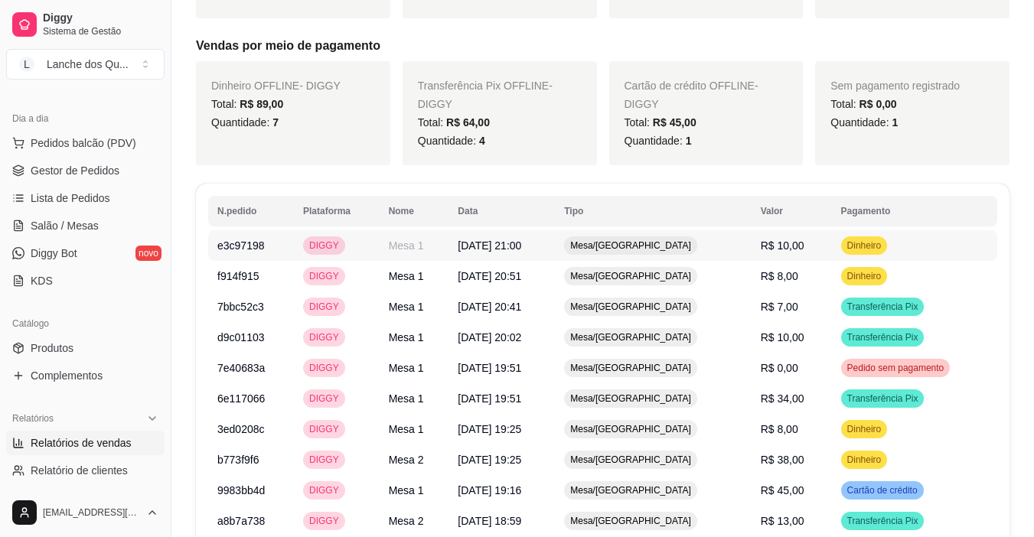
click at [770, 240] on span "R$ 10,00" at bounding box center [783, 246] width 44 height 12
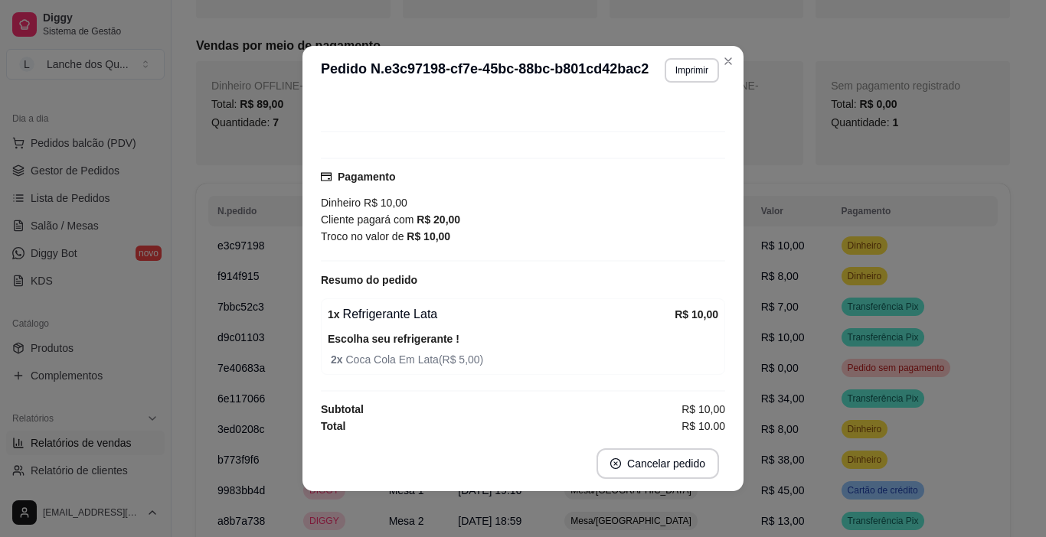
scroll to position [97, 0]
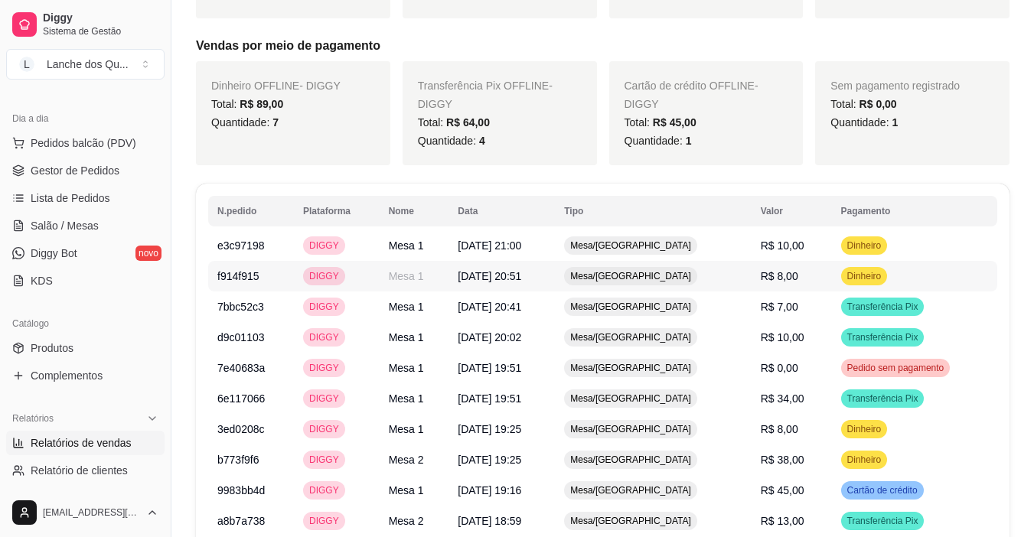
click at [848, 274] on span "Dinheiro" at bounding box center [864, 276] width 41 height 12
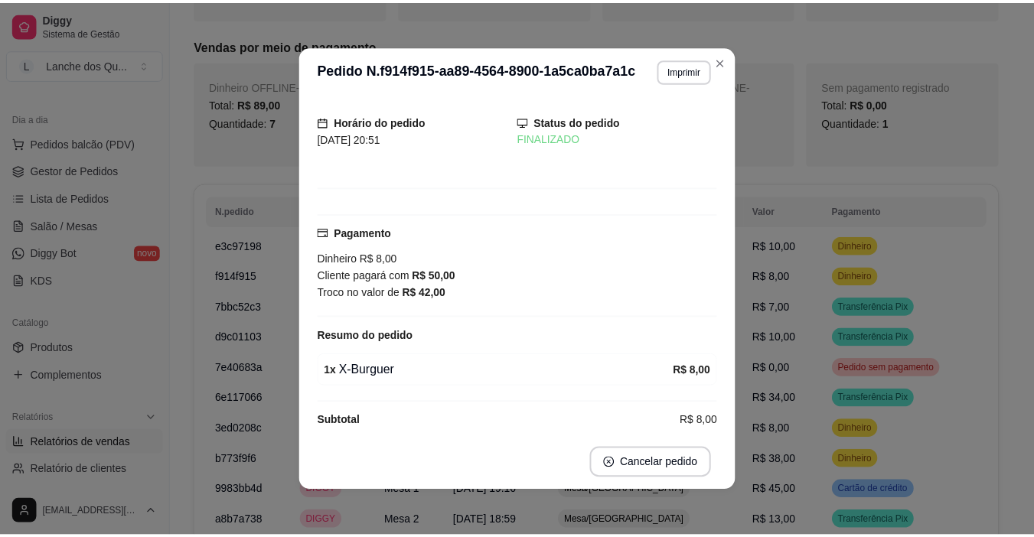
scroll to position [53, 0]
